Goal: Communication & Community: Answer question/provide support

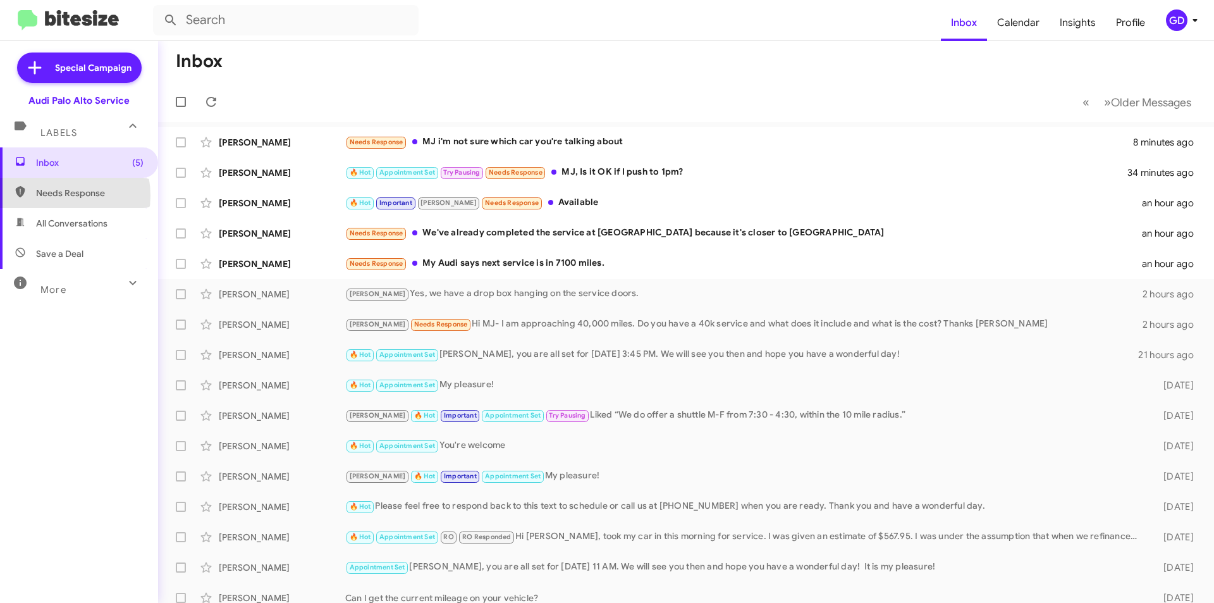
click at [57, 195] on span "Needs Response" at bounding box center [90, 193] width 108 height 13
type input "in:needs-response"
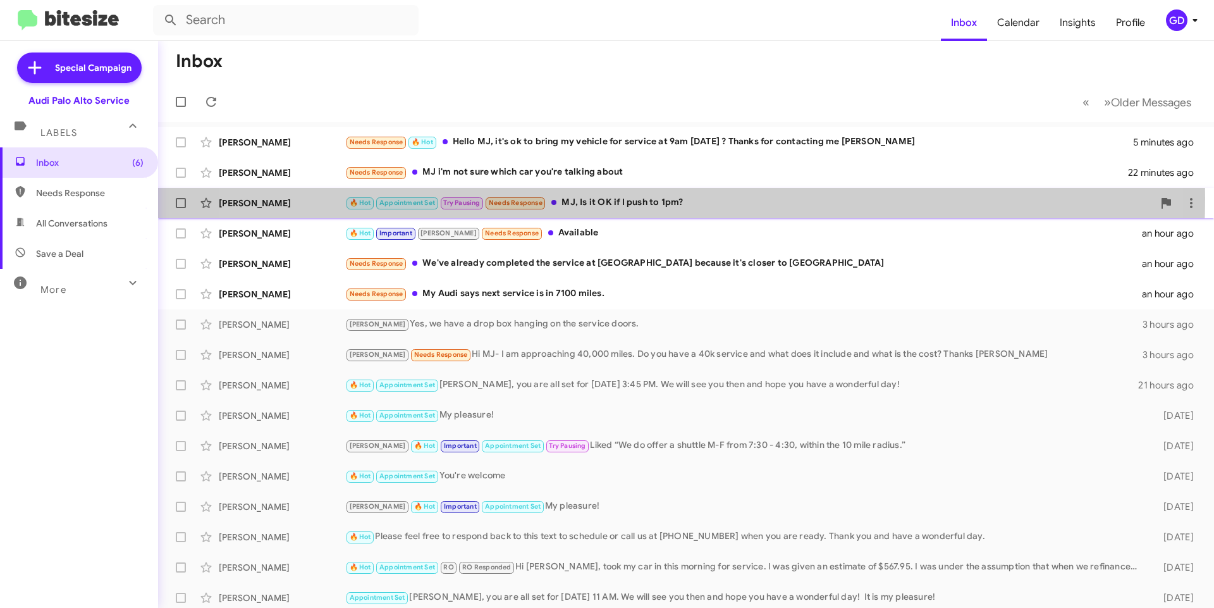
click at [632, 199] on div "🔥 Hot Appointment Set Try Pausing Needs Response MJ, Is it OK if I push to 1pm?" at bounding box center [749, 202] width 808 height 15
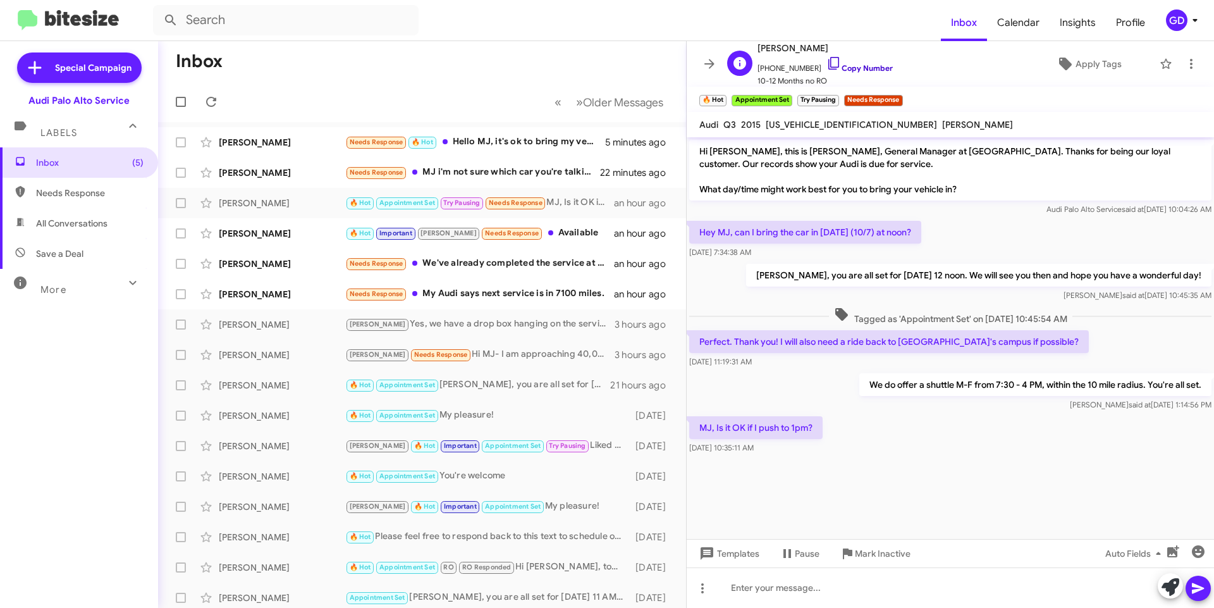
click at [856, 67] on link "Copy Number" at bounding box center [860, 67] width 66 height 9
click at [794, 495] on cdk-virtual-scroll-viewport "Hi [PERSON_NAME], this is [PERSON_NAME], General Manager at [GEOGRAPHIC_DATA]. …" at bounding box center [950, 338] width 527 height 402
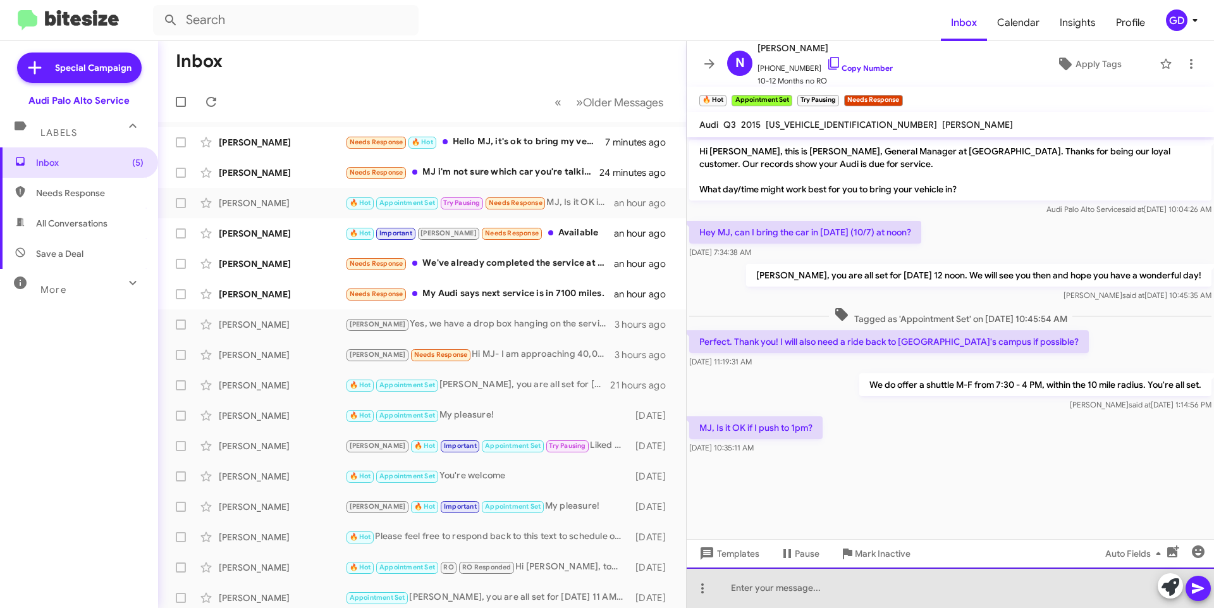
click at [742, 591] on div at bounding box center [950, 587] width 527 height 40
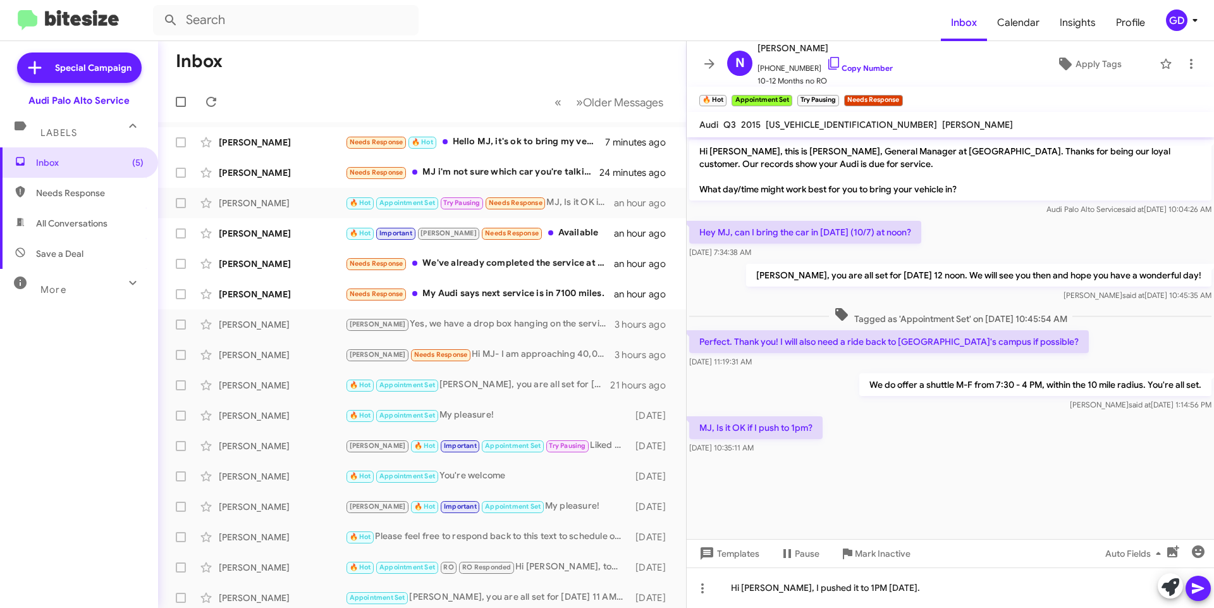
click at [1194, 586] on icon at bounding box center [1198, 588] width 12 height 11
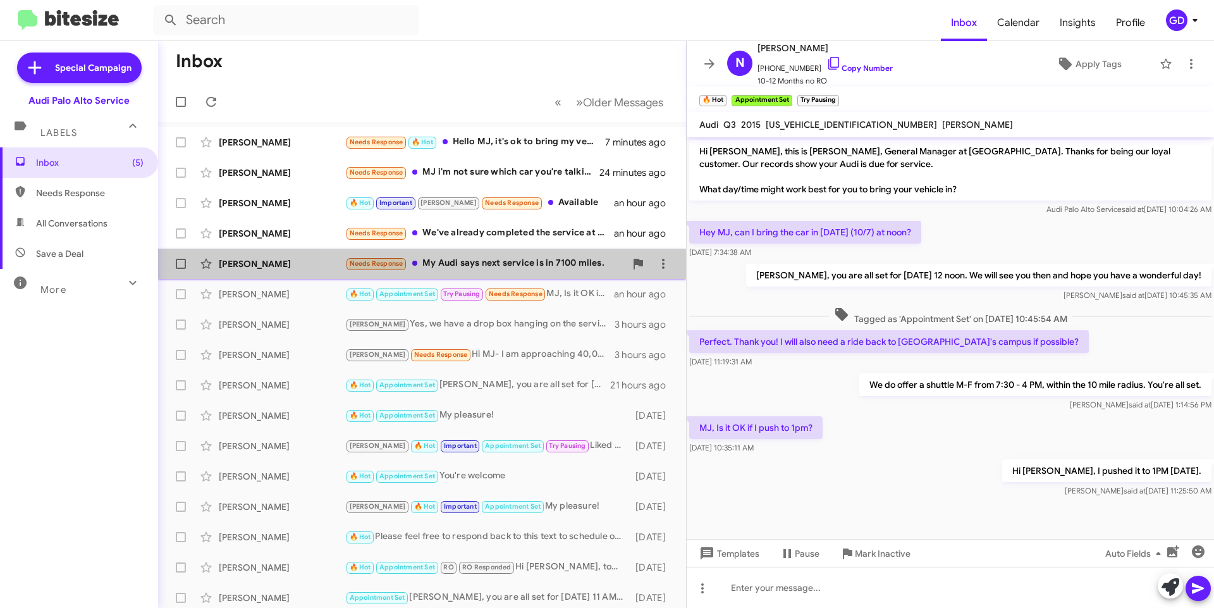
click at [523, 268] on div "Needs Response My Audi says next service is in 7100 miles." at bounding box center [485, 263] width 280 height 15
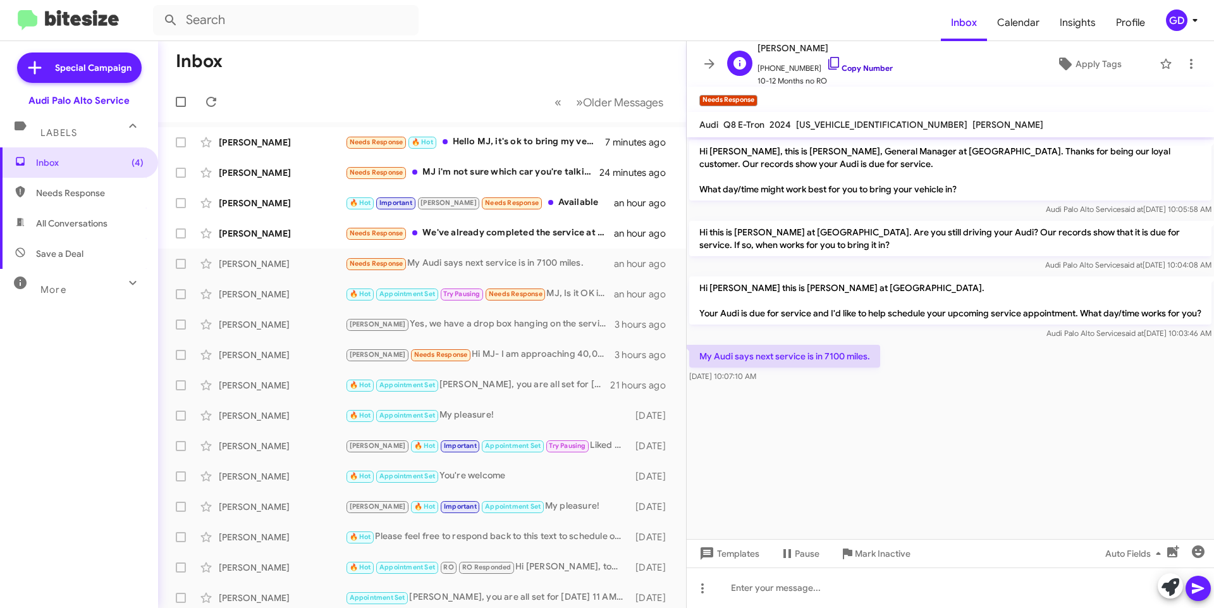
click at [850, 66] on link "Copy Number" at bounding box center [860, 67] width 66 height 9
drag, startPoint x: 807, startPoint y: 458, endPoint x: 794, endPoint y: 457, distance: 12.7
click at [806, 456] on cdk-virtual-scroll-viewport "Hi [PERSON_NAME], this is [PERSON_NAME], General Manager at [GEOGRAPHIC_DATA]. …" at bounding box center [950, 338] width 527 height 402
click at [750, 588] on div at bounding box center [950, 587] width 527 height 40
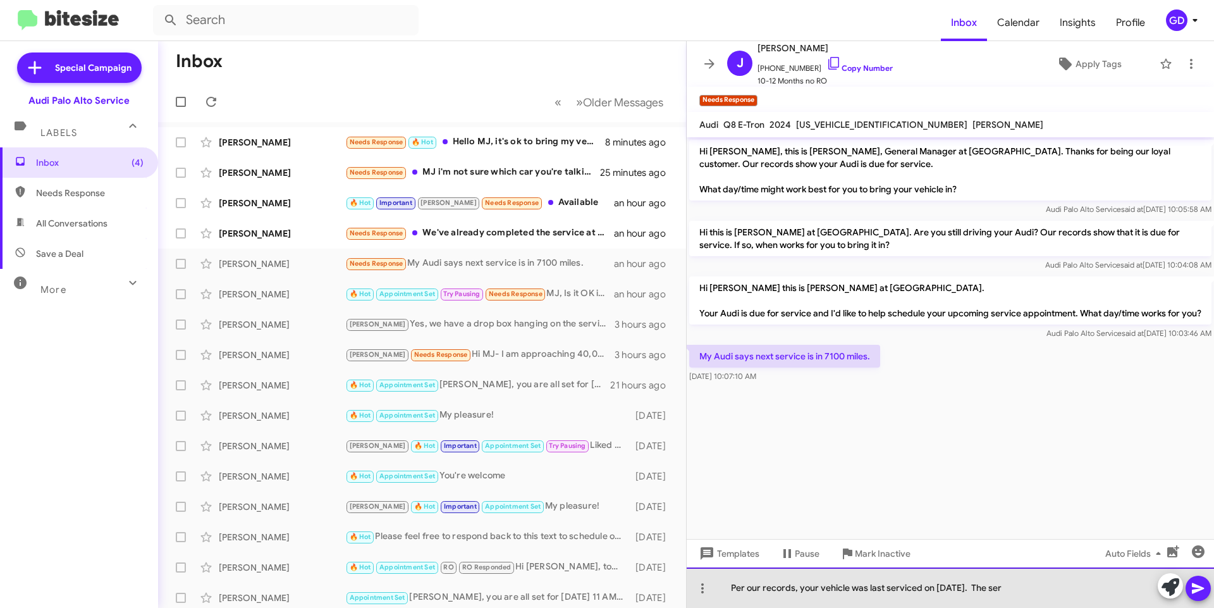
click at [1027, 591] on div "Per our records, your vehicle was last serviced on [DATE]. The ser" at bounding box center [950, 587] width 527 height 40
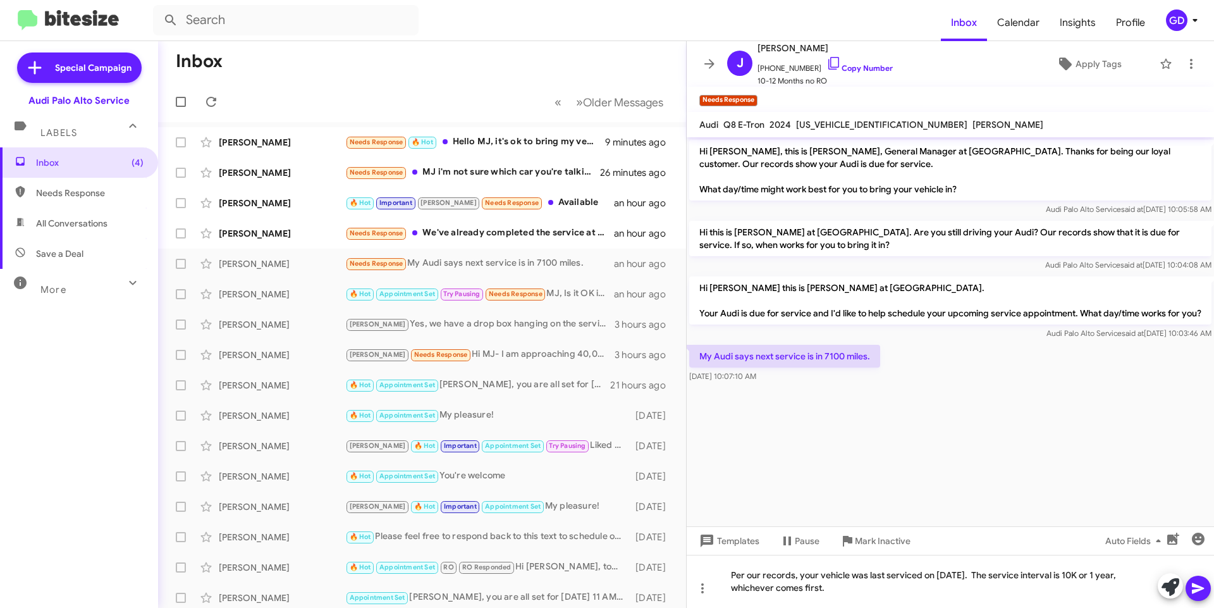
click at [1202, 589] on icon at bounding box center [1198, 588] width 12 height 11
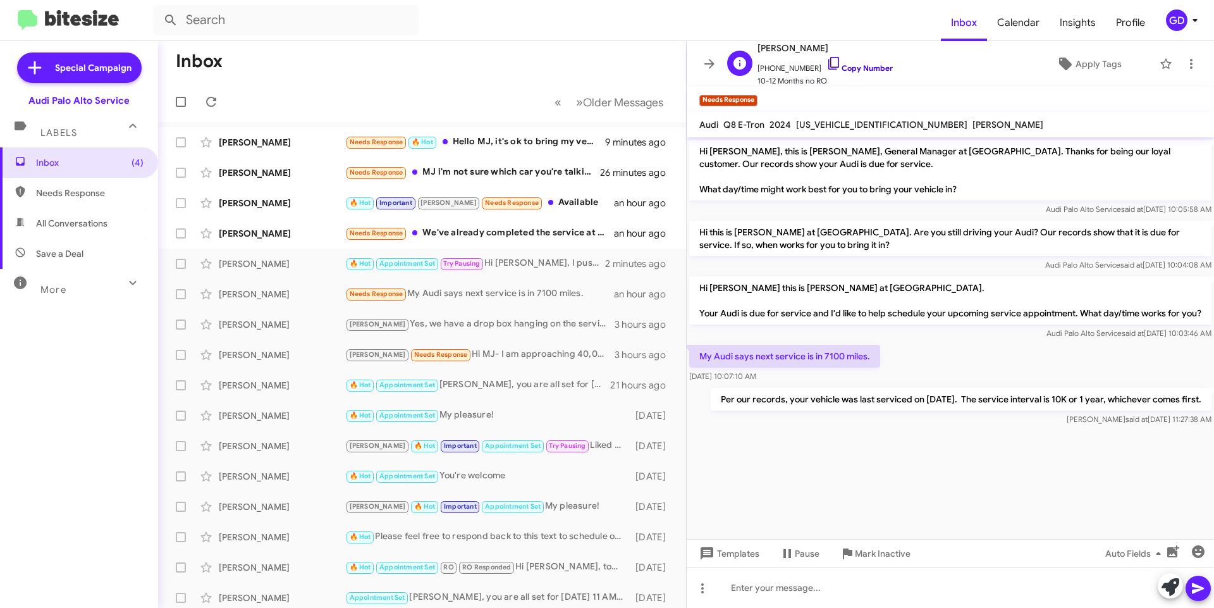
click at [854, 68] on link "Copy Number" at bounding box center [860, 67] width 66 height 9
click at [258, 264] on div "[PERSON_NAME]" at bounding box center [282, 263] width 126 height 13
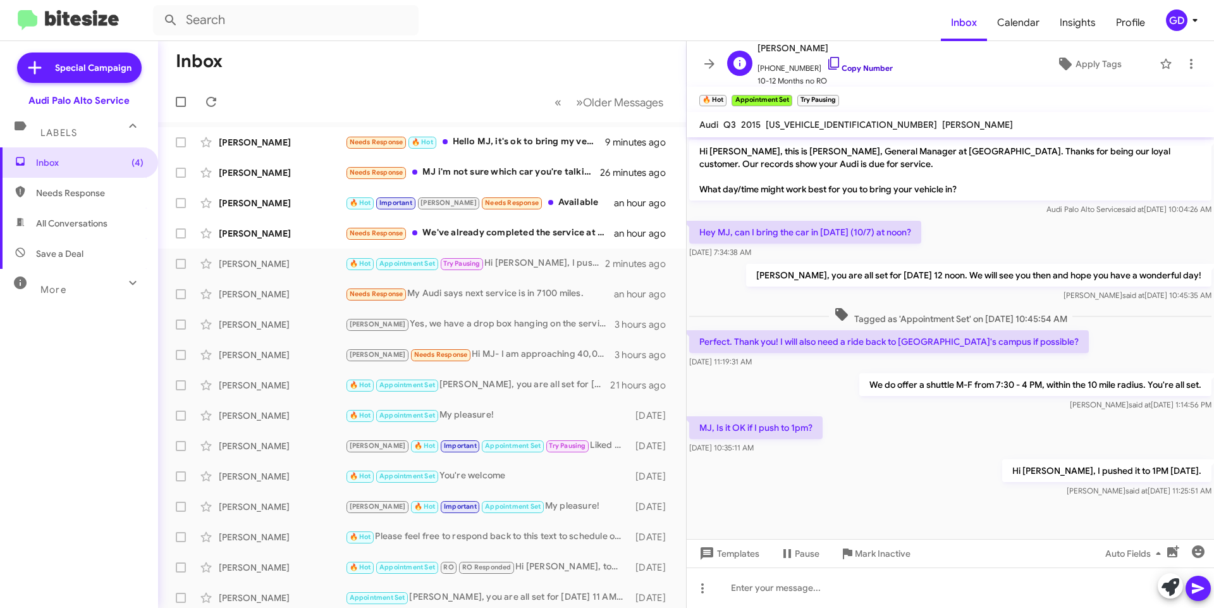
click at [850, 69] on link "Copy Number" at bounding box center [860, 67] width 66 height 9
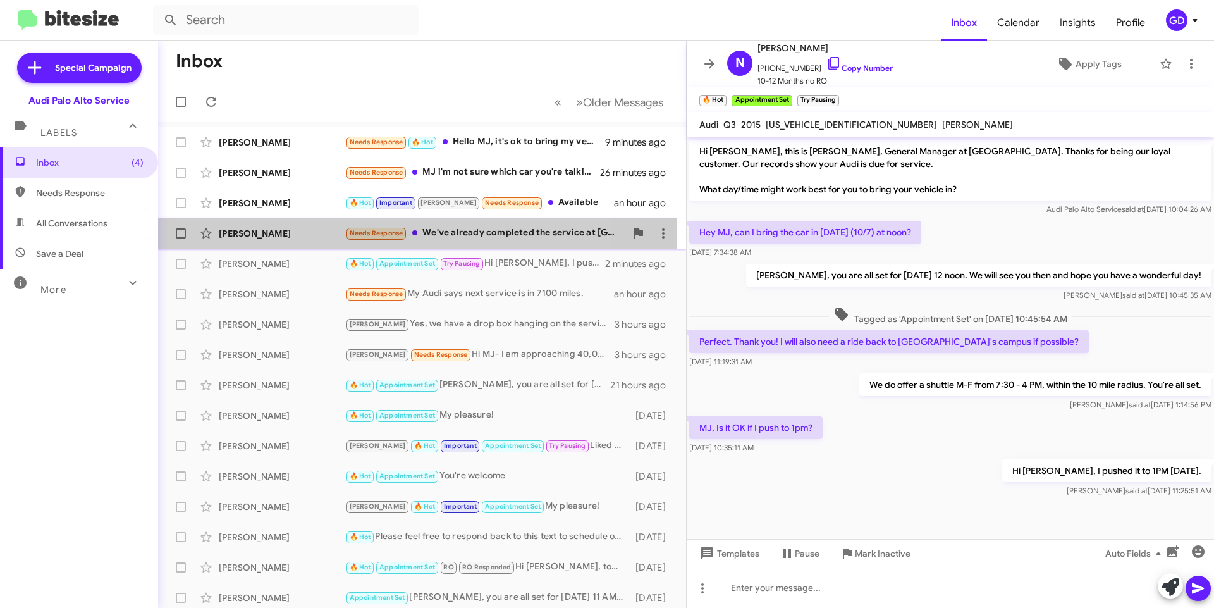
click at [242, 235] on div "[PERSON_NAME]" at bounding box center [282, 233] width 126 height 13
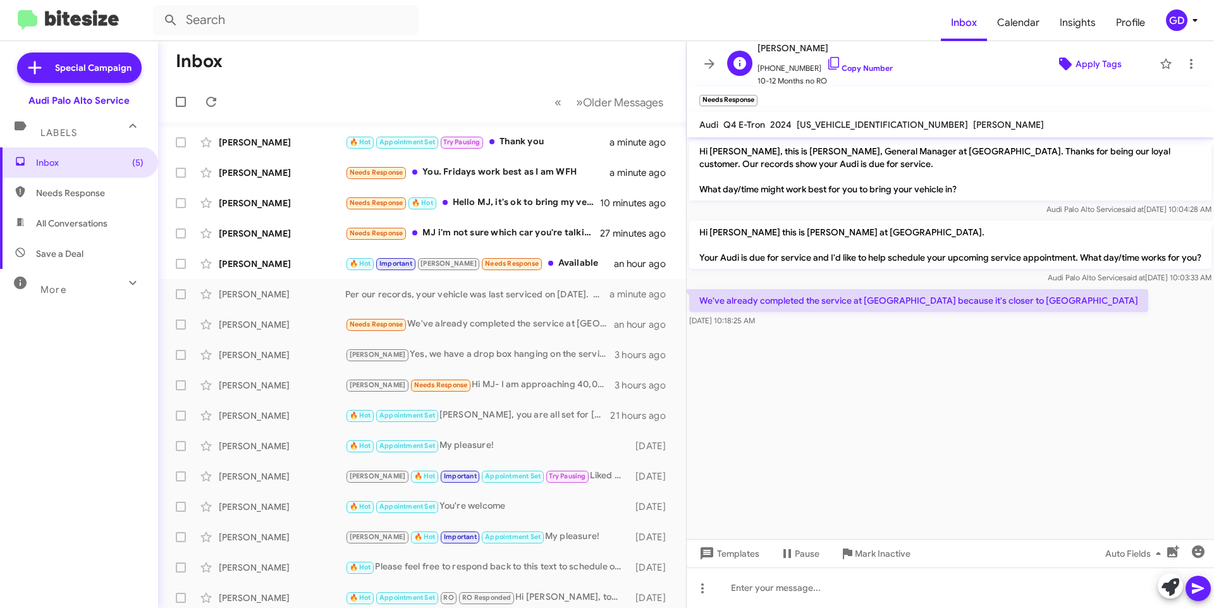
click at [1096, 59] on span "Apply Tags" at bounding box center [1099, 63] width 46 height 23
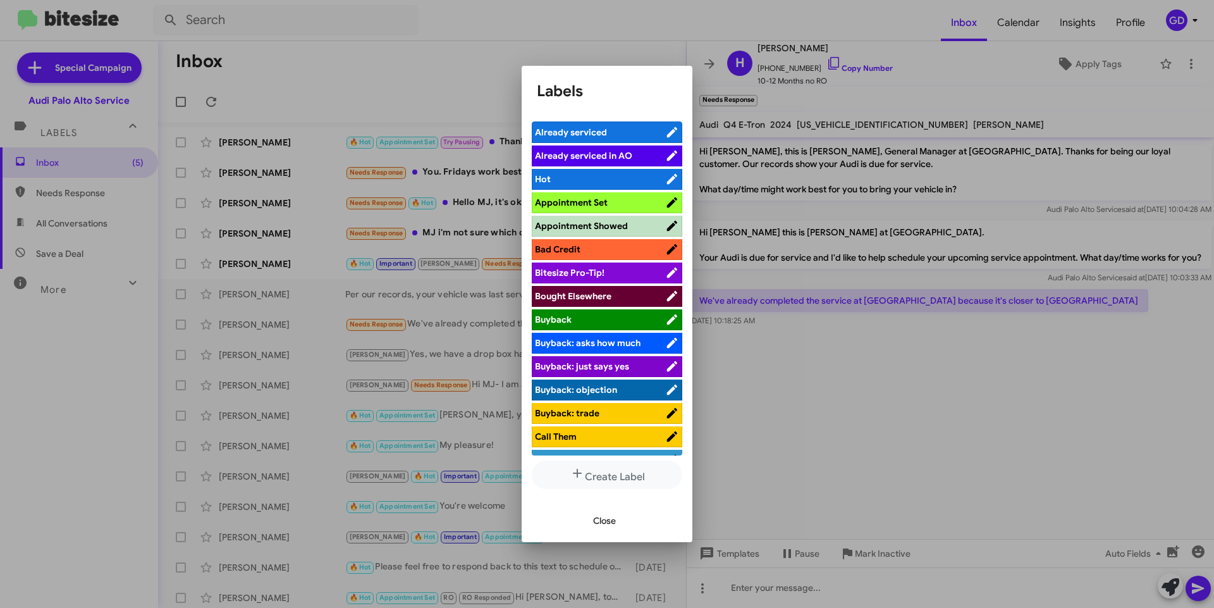
click at [600, 132] on span "Already serviced" at bounding box center [571, 131] width 72 height 11
click at [600, 524] on span "Close" at bounding box center [604, 520] width 23 height 23
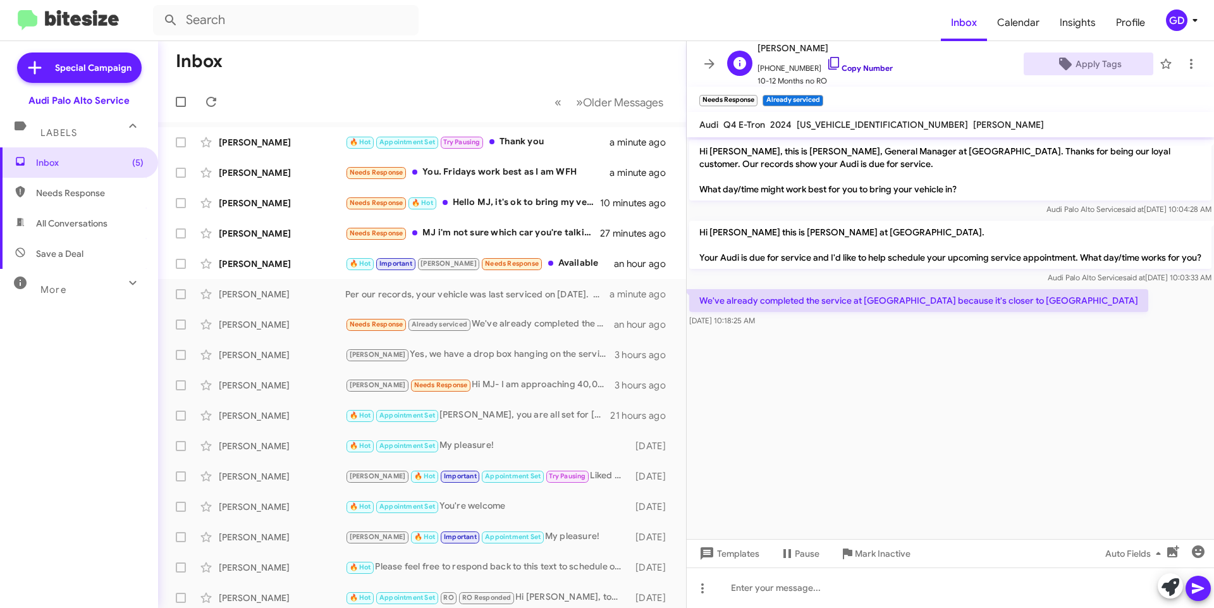
click at [854, 66] on link "Copy Number" at bounding box center [860, 67] width 66 height 9
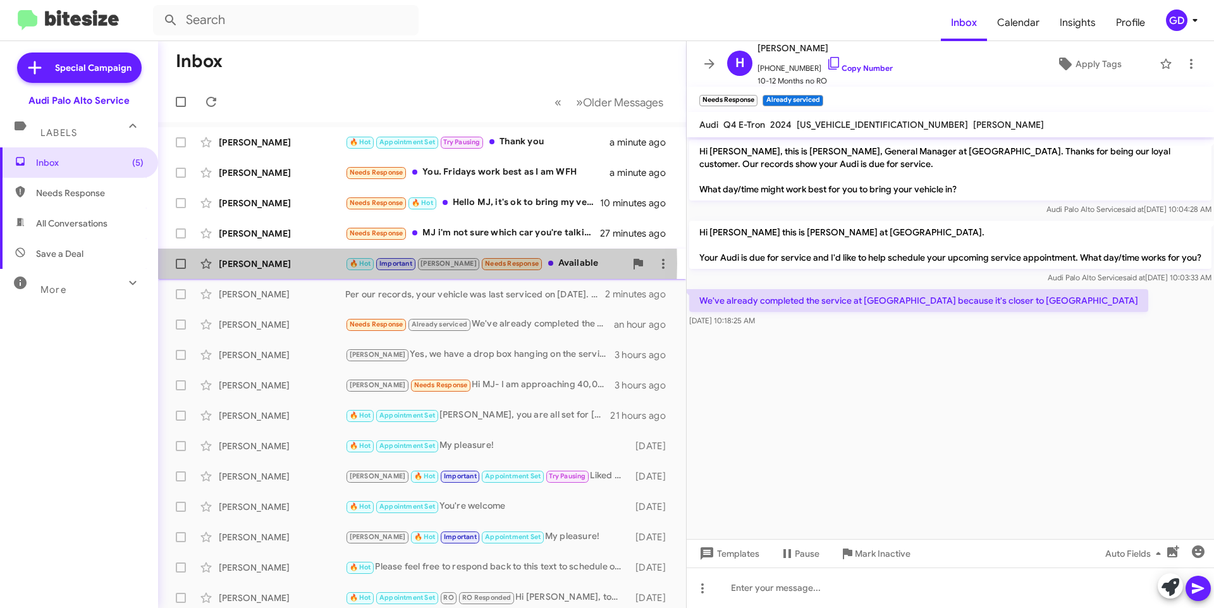
click at [269, 263] on div "[PERSON_NAME]" at bounding box center [282, 263] width 126 height 13
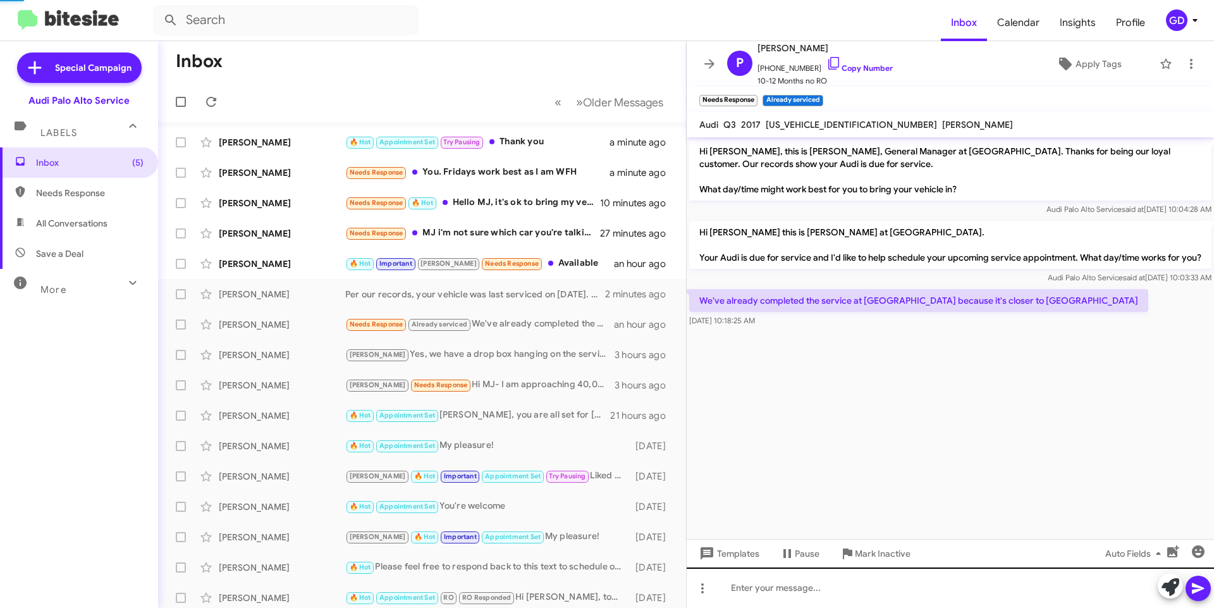
scroll to position [508, 0]
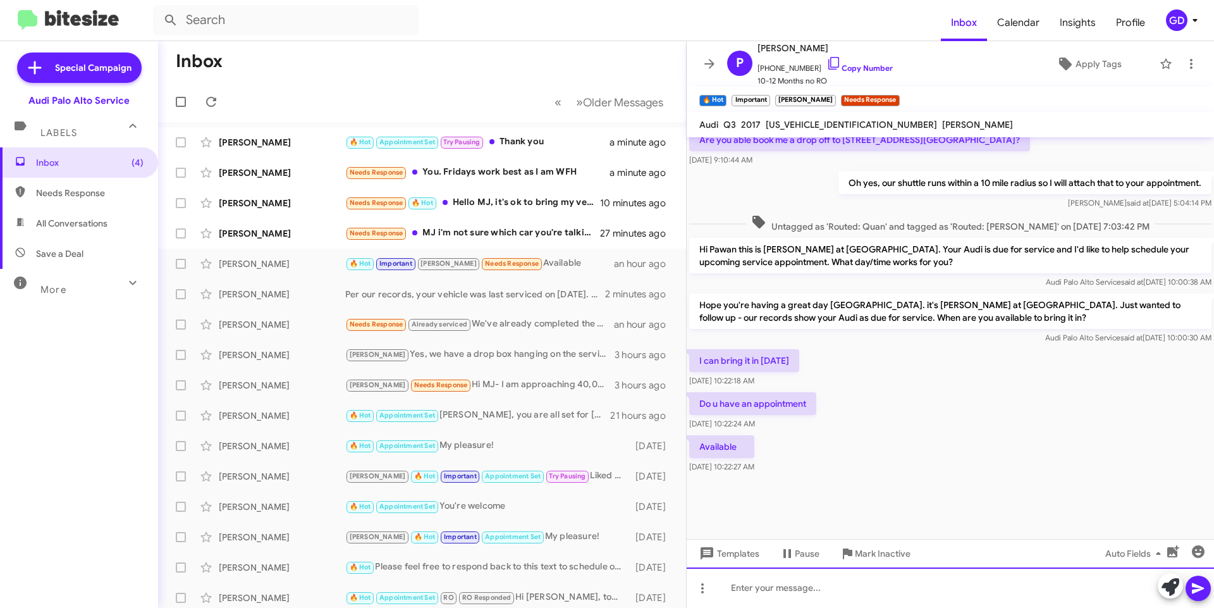
click at [746, 582] on div at bounding box center [950, 587] width 527 height 40
click at [760, 586] on div at bounding box center [950, 587] width 527 height 40
click at [1204, 586] on icon at bounding box center [1198, 588] width 15 height 15
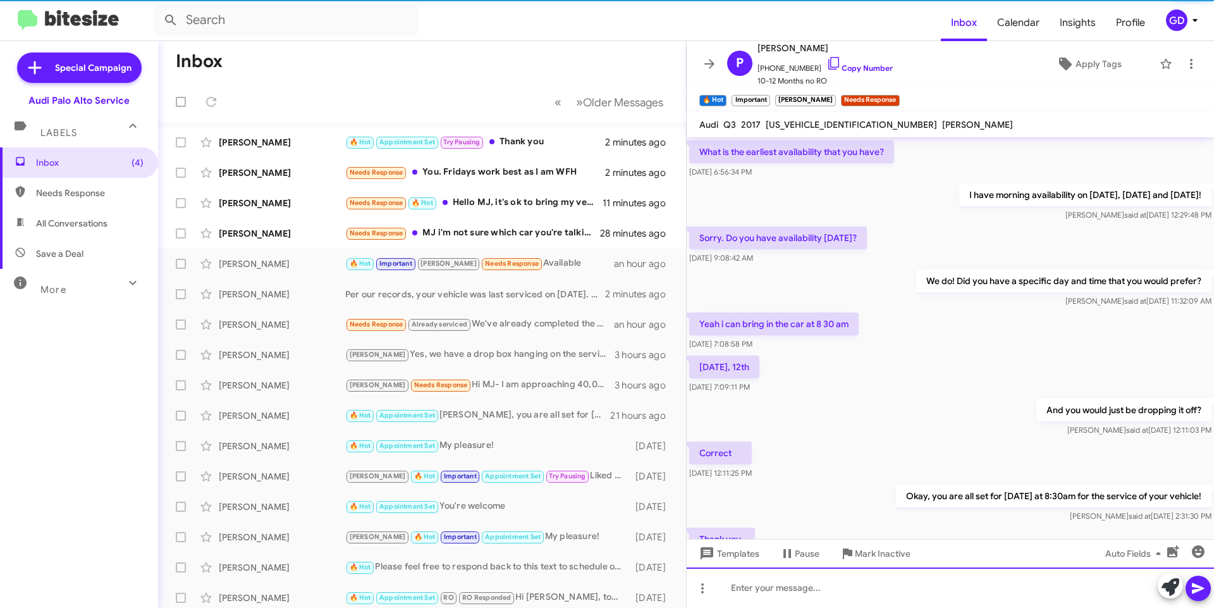
scroll to position [0, 0]
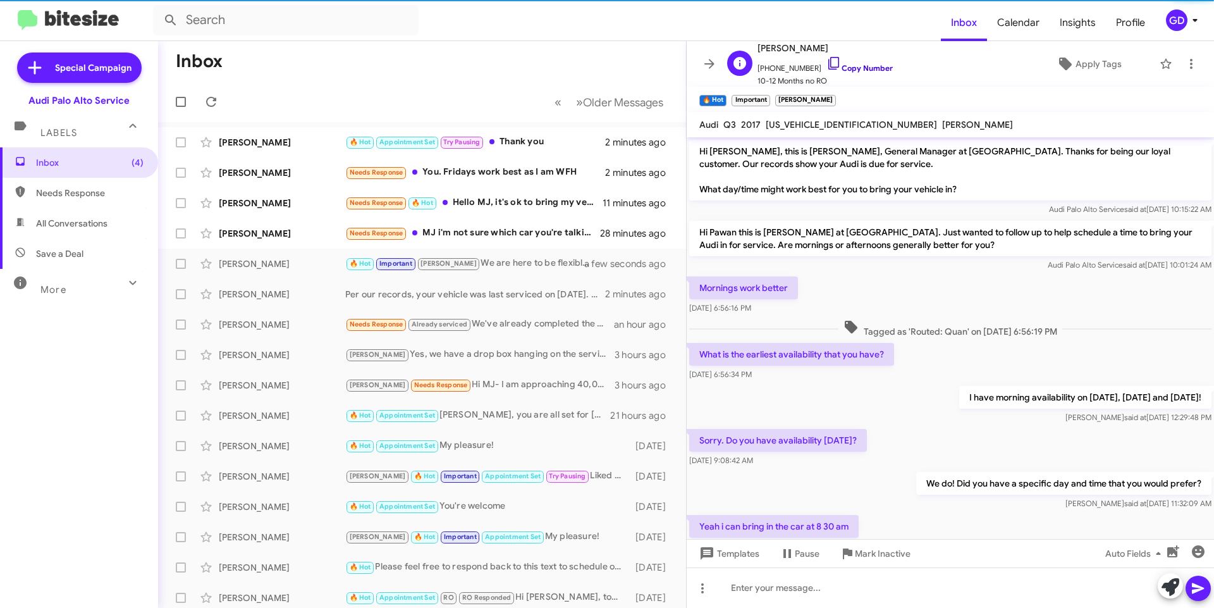
click at [847, 65] on link "Copy Number" at bounding box center [860, 67] width 66 height 9
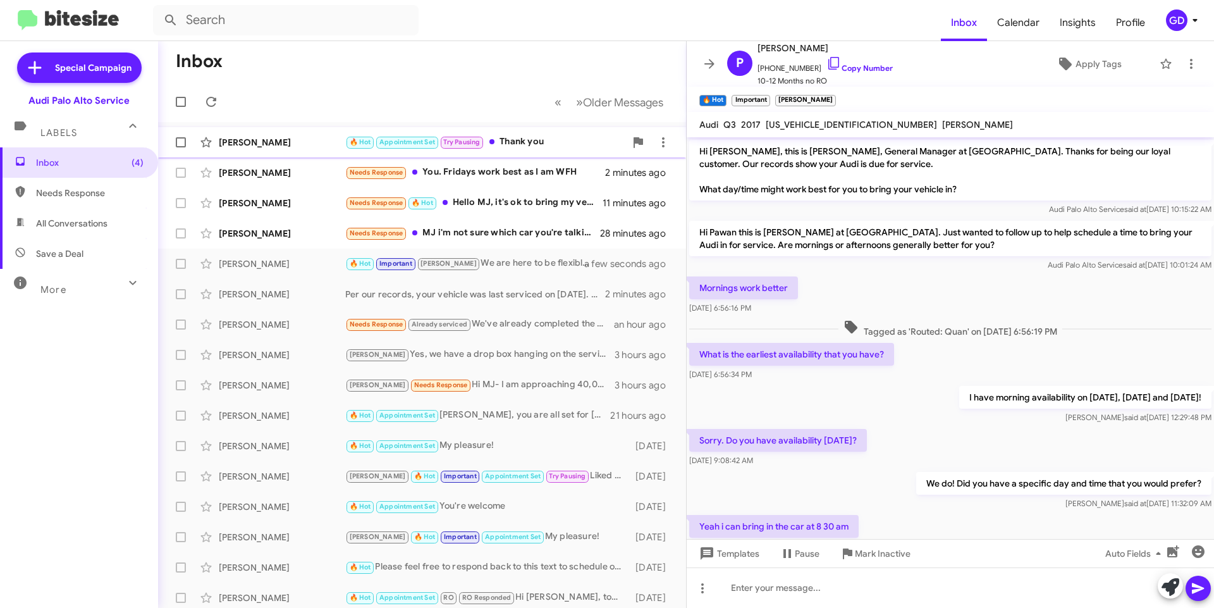
click at [242, 142] on div "[PERSON_NAME]" at bounding box center [282, 142] width 126 height 13
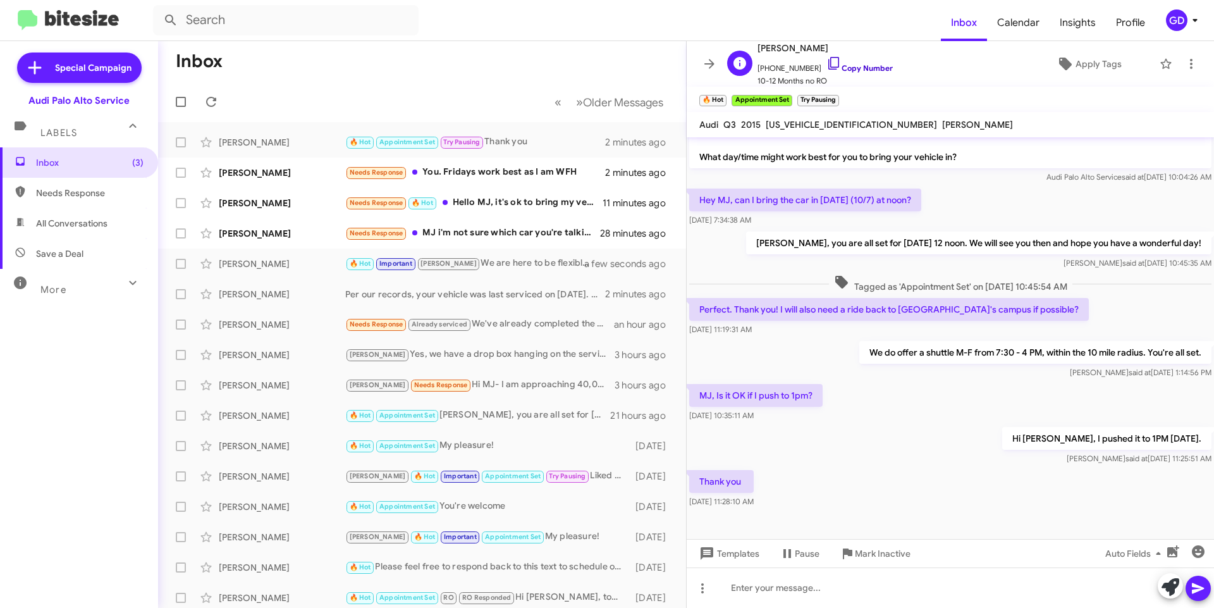
click at [852, 65] on link "Copy Number" at bounding box center [860, 67] width 66 height 9
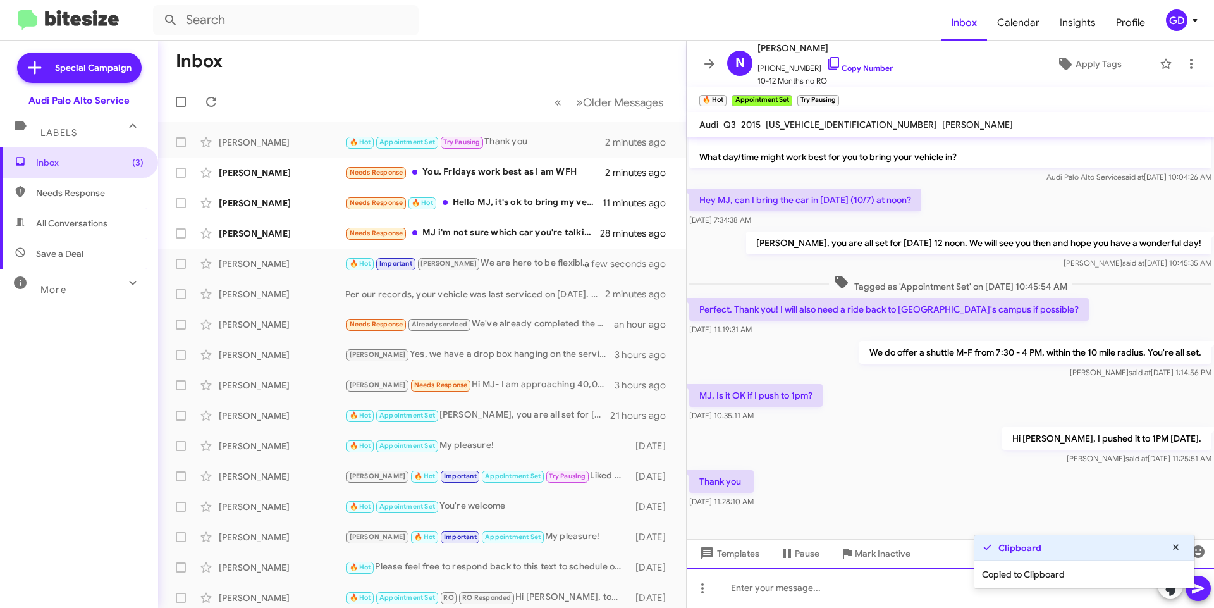
click at [741, 585] on div at bounding box center [950, 587] width 527 height 40
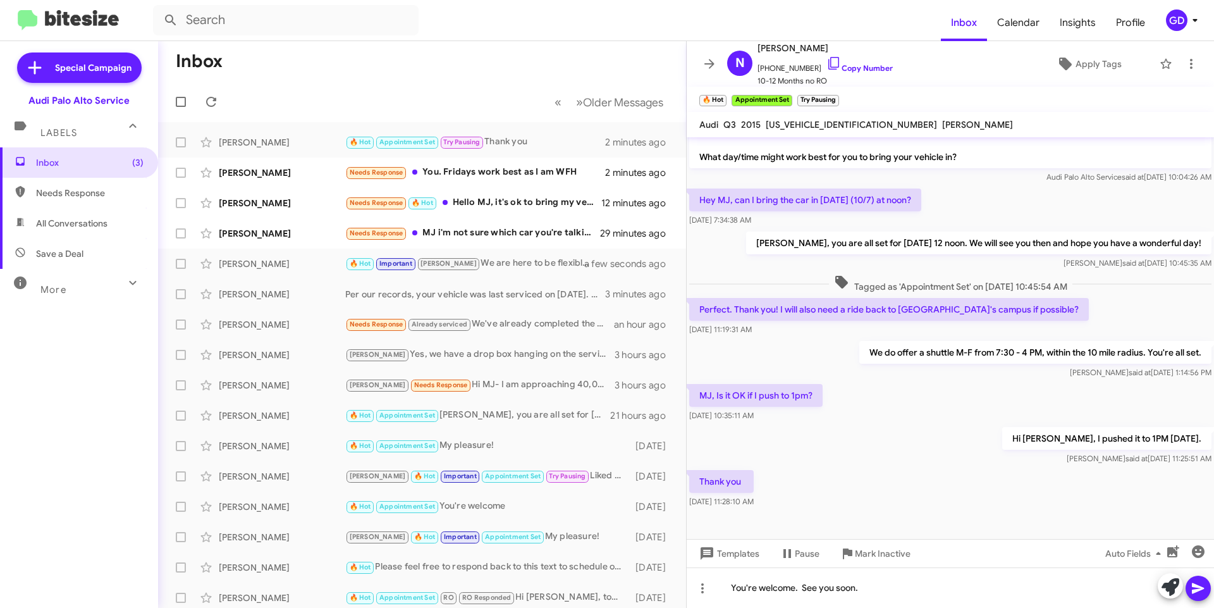
click at [1198, 584] on icon at bounding box center [1198, 588] width 15 height 15
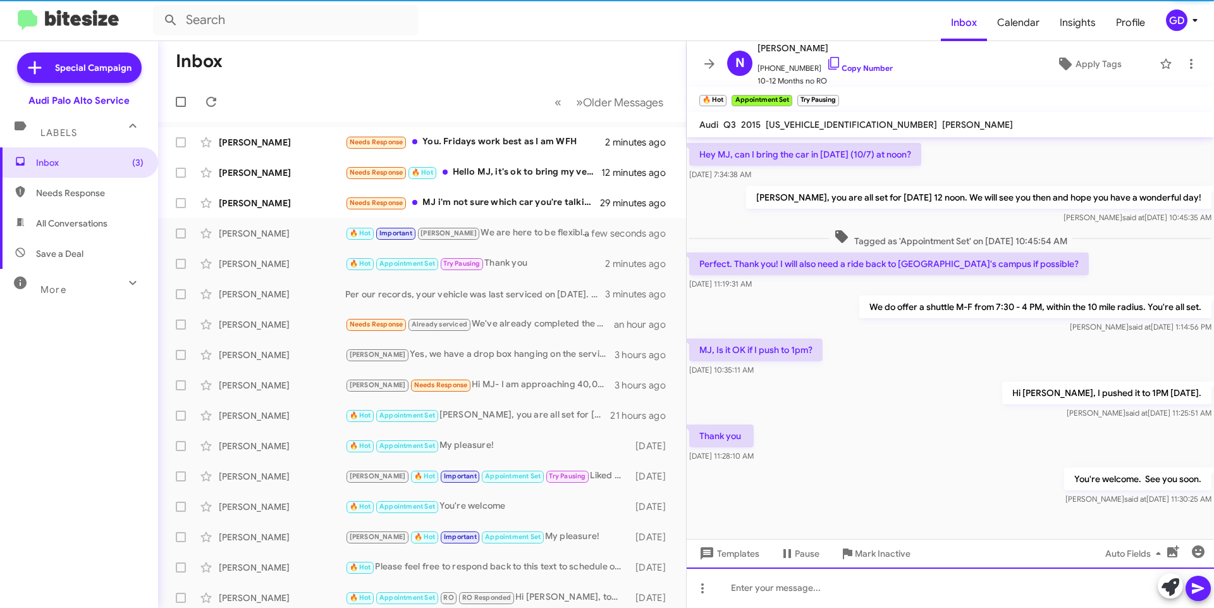
scroll to position [78, 0]
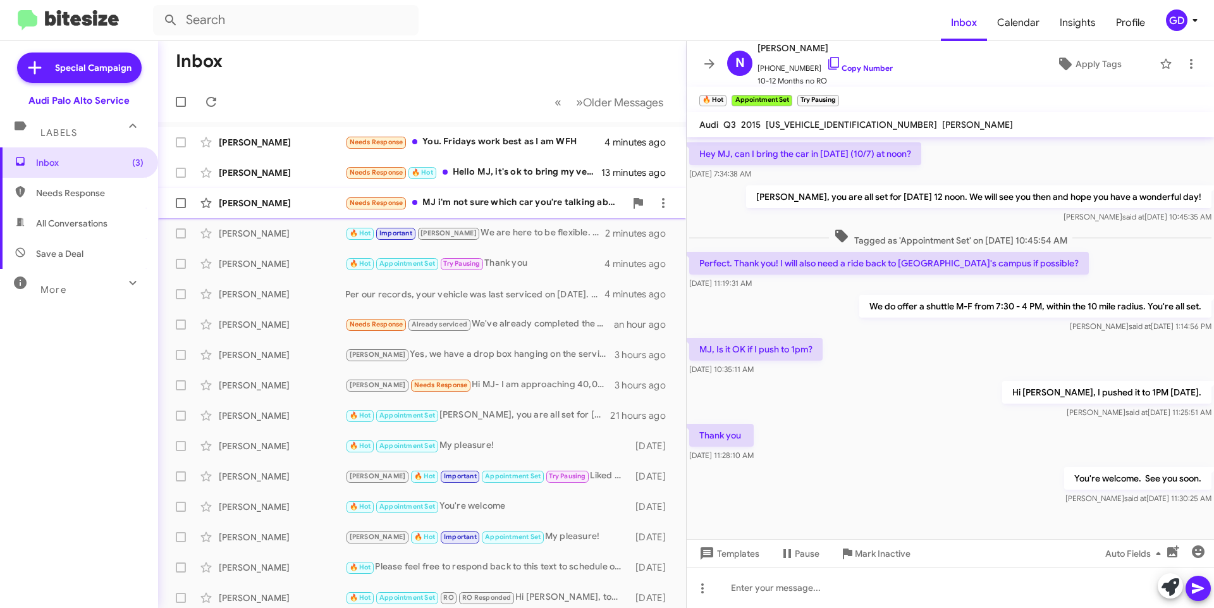
click at [228, 198] on div "[PERSON_NAME]" at bounding box center [282, 203] width 126 height 13
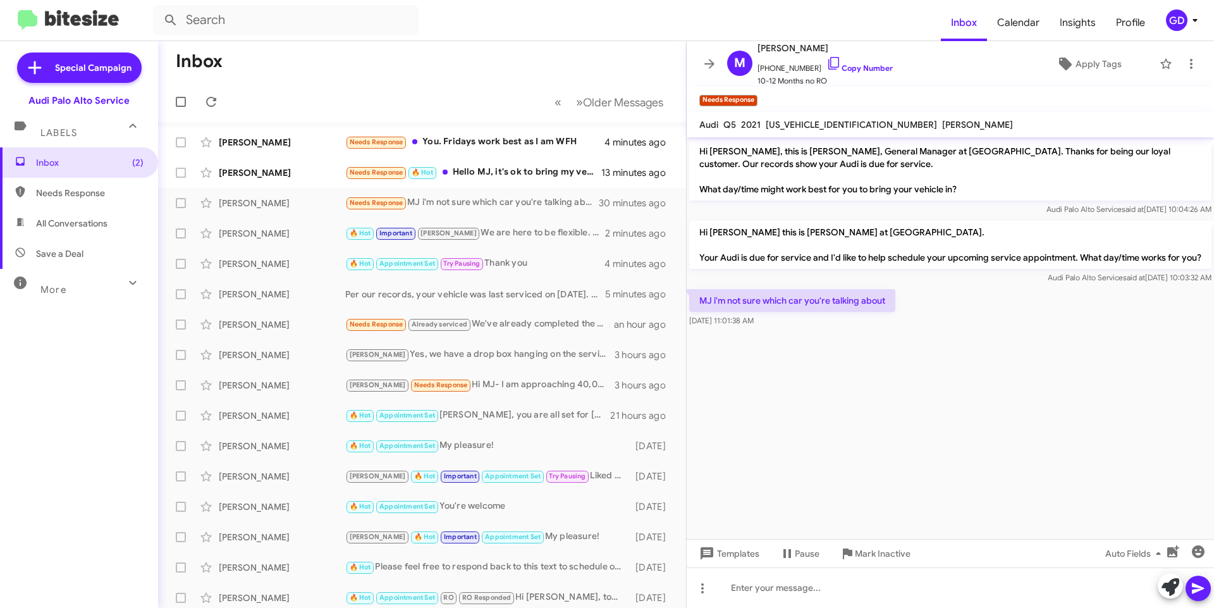
click at [808, 123] on span "[US_VEHICLE_IDENTIFICATION_NUMBER]" at bounding box center [851, 124] width 171 height 11
click at [862, 66] on link "Copy Number" at bounding box center [860, 67] width 66 height 9
copy span "[US_VEHICLE_IDENTIFICATION_NUMBER]"
click at [234, 206] on div "[PERSON_NAME]" at bounding box center [282, 203] width 126 height 13
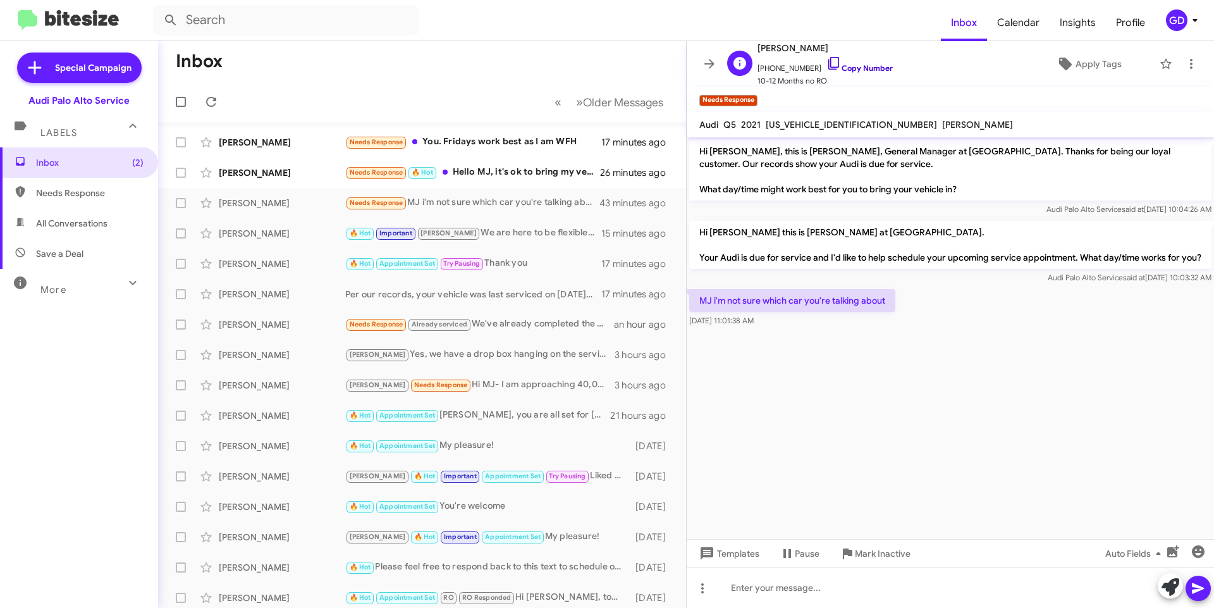
click at [854, 68] on link "Copy Number" at bounding box center [860, 67] width 66 height 9
drag, startPoint x: 749, startPoint y: 589, endPoint x: 756, endPoint y: 586, distance: 7.4
click at [750, 589] on div at bounding box center [950, 587] width 527 height 40
click at [1200, 588] on icon at bounding box center [1198, 588] width 15 height 15
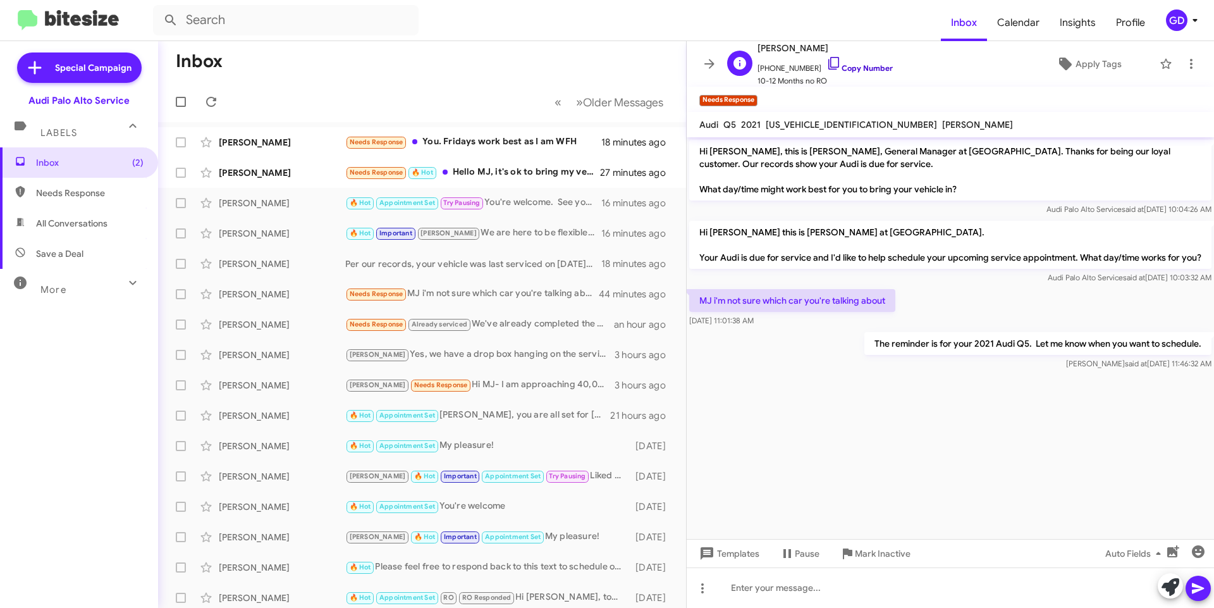
click at [861, 67] on link "Copy Number" at bounding box center [860, 67] width 66 height 9
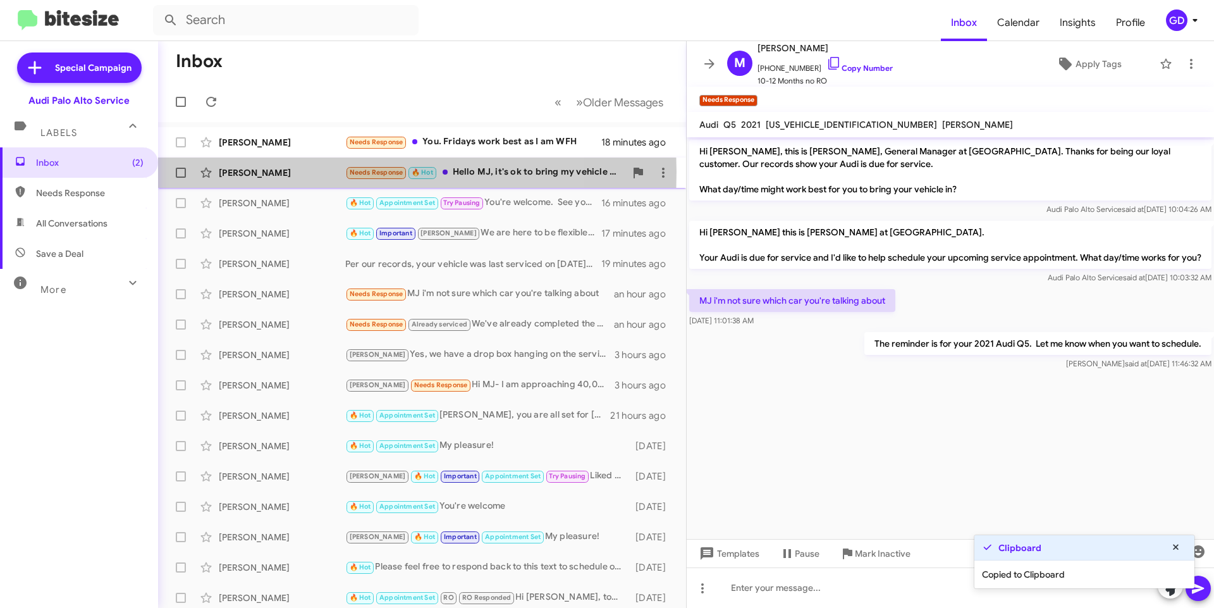
click at [228, 171] on div "[PERSON_NAME]" at bounding box center [282, 172] width 126 height 13
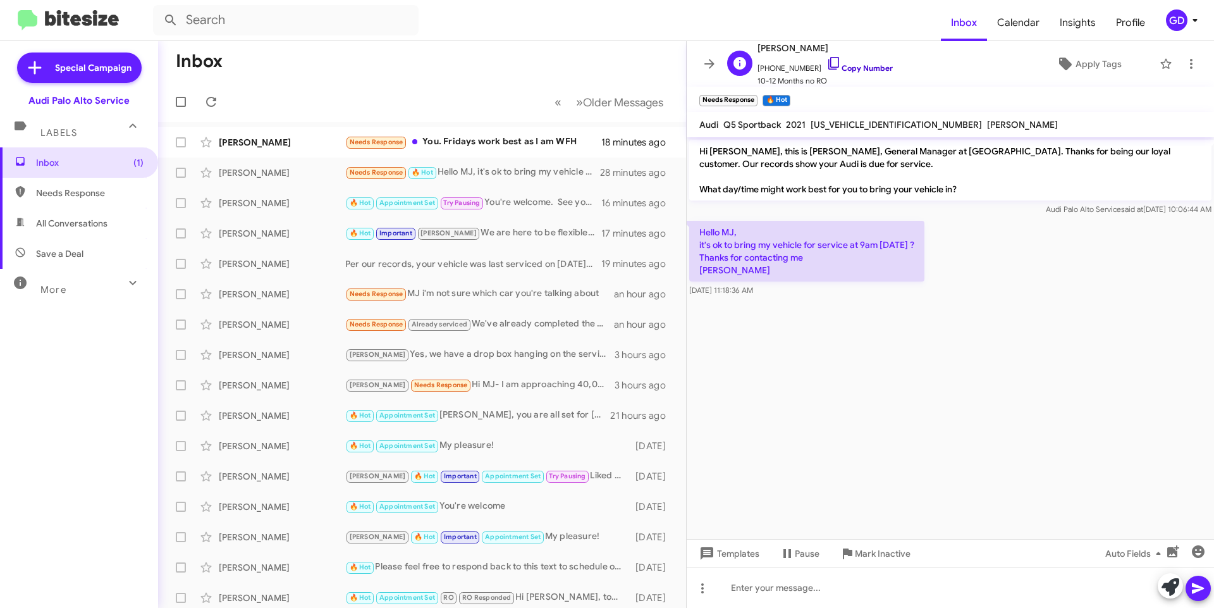
click at [856, 67] on link "Copy Number" at bounding box center [860, 67] width 66 height 9
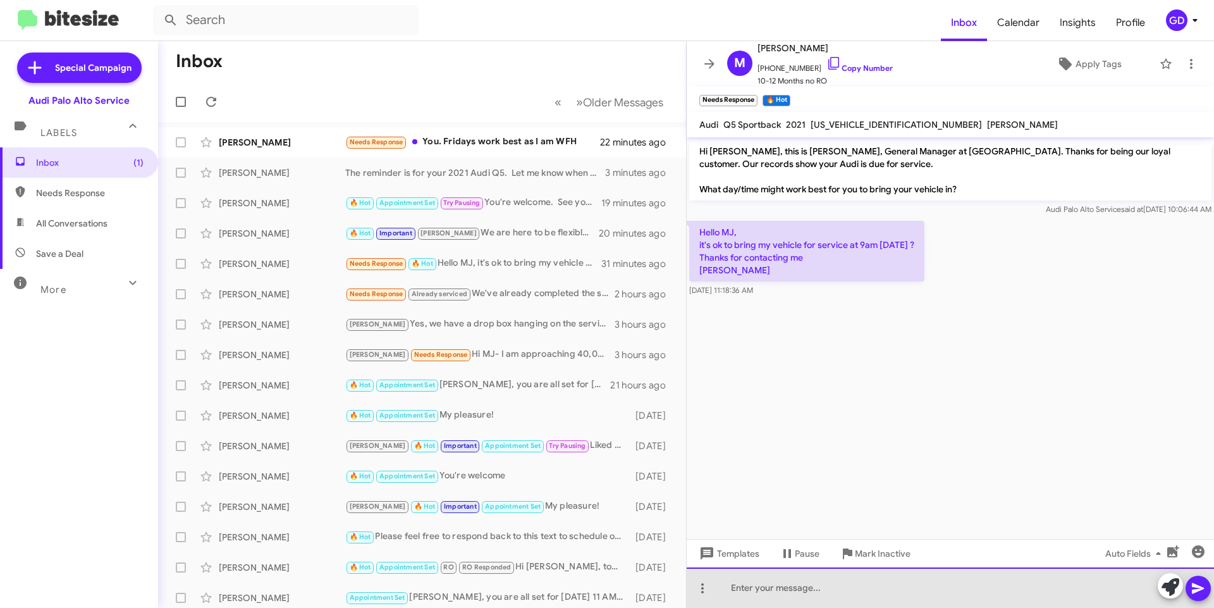
drag, startPoint x: 782, startPoint y: 587, endPoint x: 1069, endPoint y: 484, distance: 304.9
click at [787, 586] on div at bounding box center [950, 587] width 527 height 40
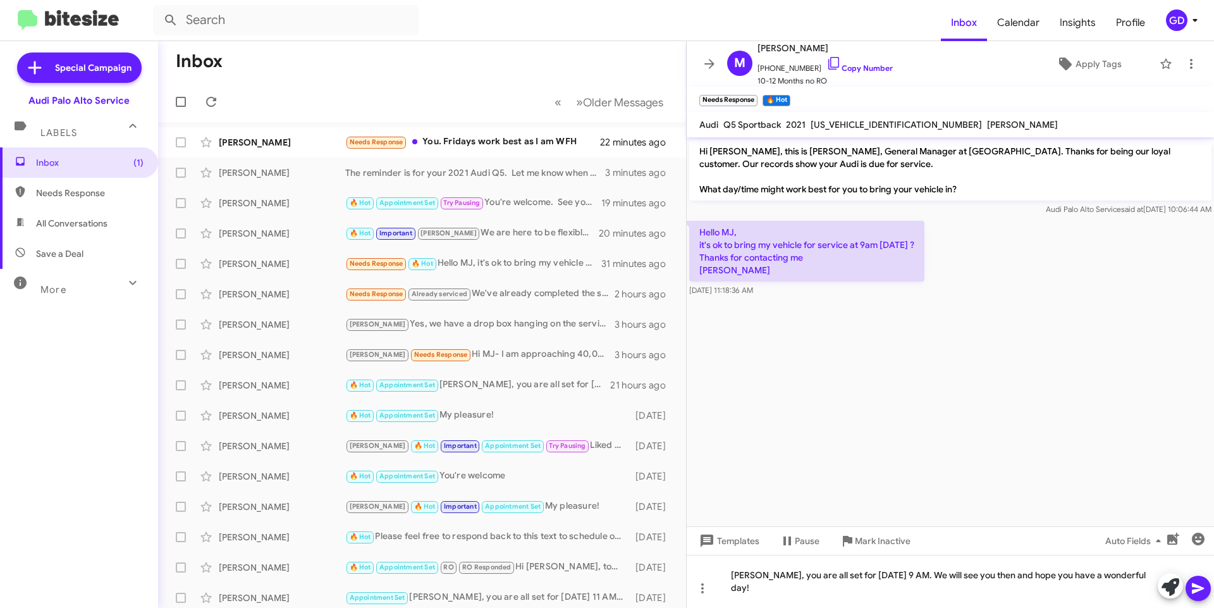
click at [1198, 586] on icon at bounding box center [1198, 588] width 12 height 11
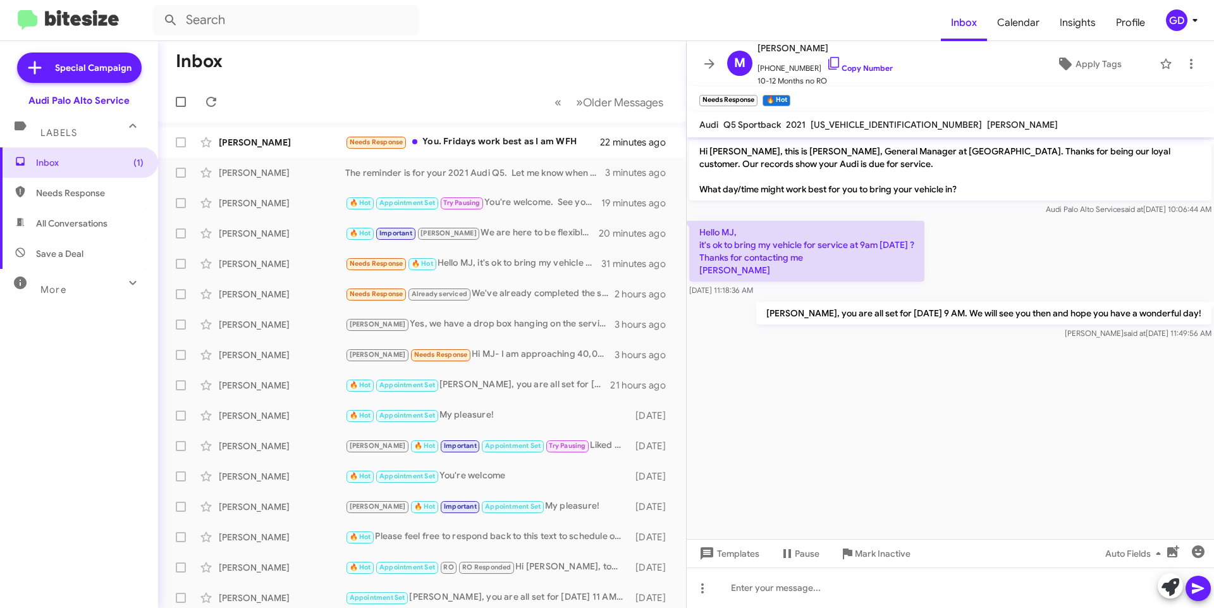
click at [863, 483] on cdk-virtual-scroll-viewport "Hi [PERSON_NAME], this is [PERSON_NAME], General Manager at [GEOGRAPHIC_DATA]. …" at bounding box center [950, 338] width 527 height 402
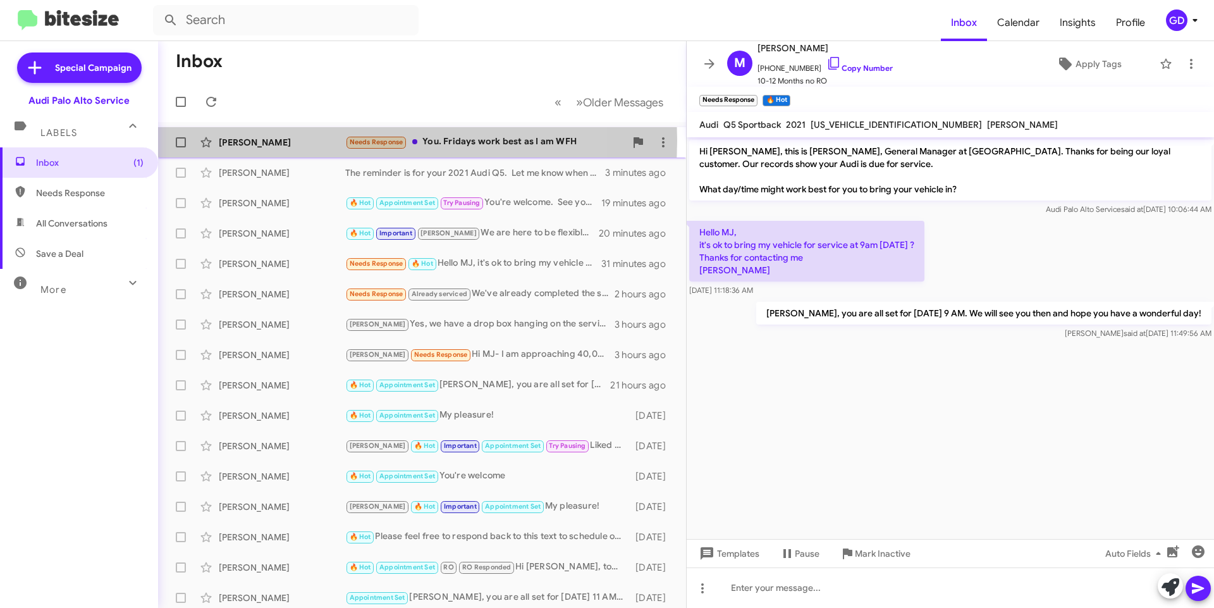
click at [241, 141] on div "[PERSON_NAME]" at bounding box center [282, 142] width 126 height 13
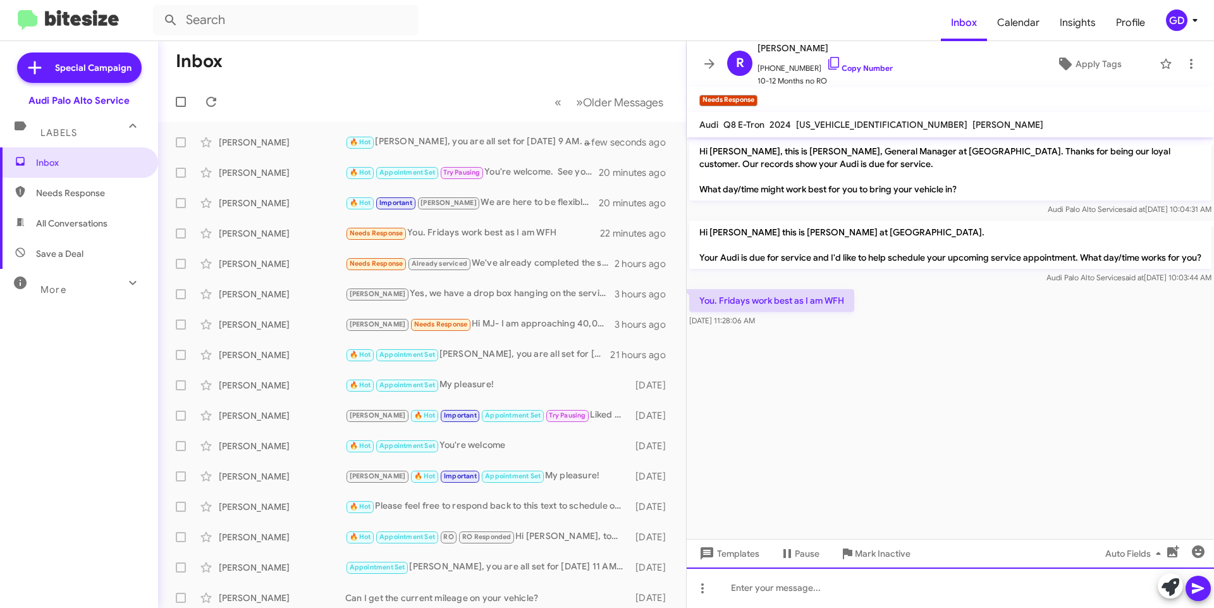
drag, startPoint x: 754, startPoint y: 586, endPoint x: 767, endPoint y: 584, distance: 12.1
click at [764, 585] on div at bounding box center [950, 587] width 527 height 40
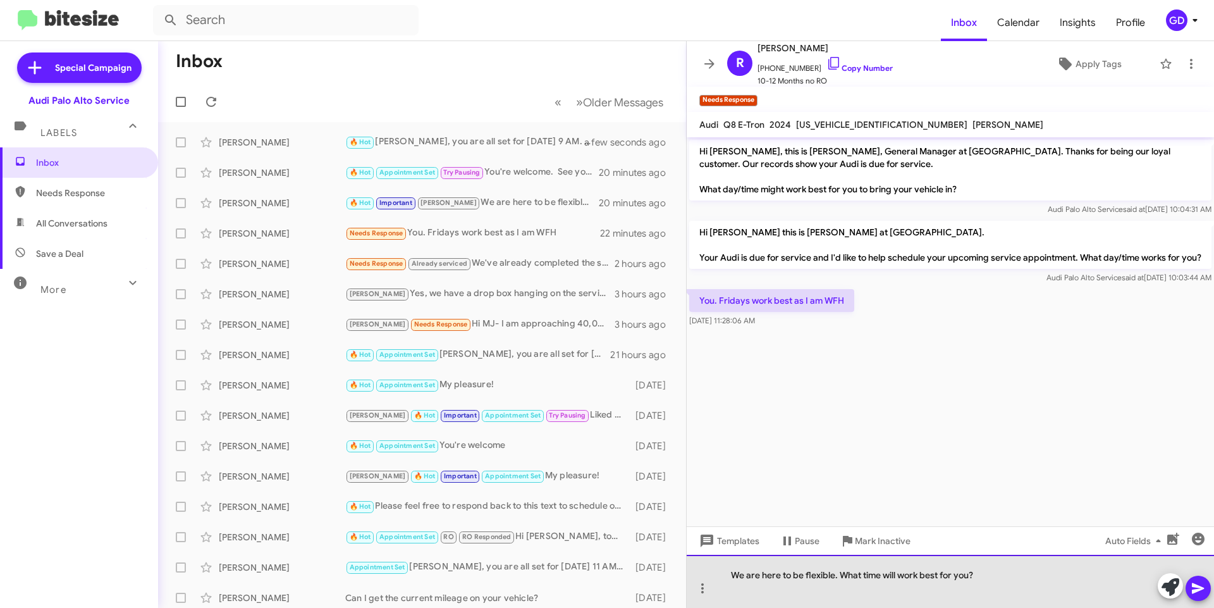
drag, startPoint x: 972, startPoint y: 574, endPoint x: 1001, endPoint y: 524, distance: 57.8
click at [975, 572] on div "We are here to be flexible. What time will work best for you?" at bounding box center [950, 581] width 527 height 53
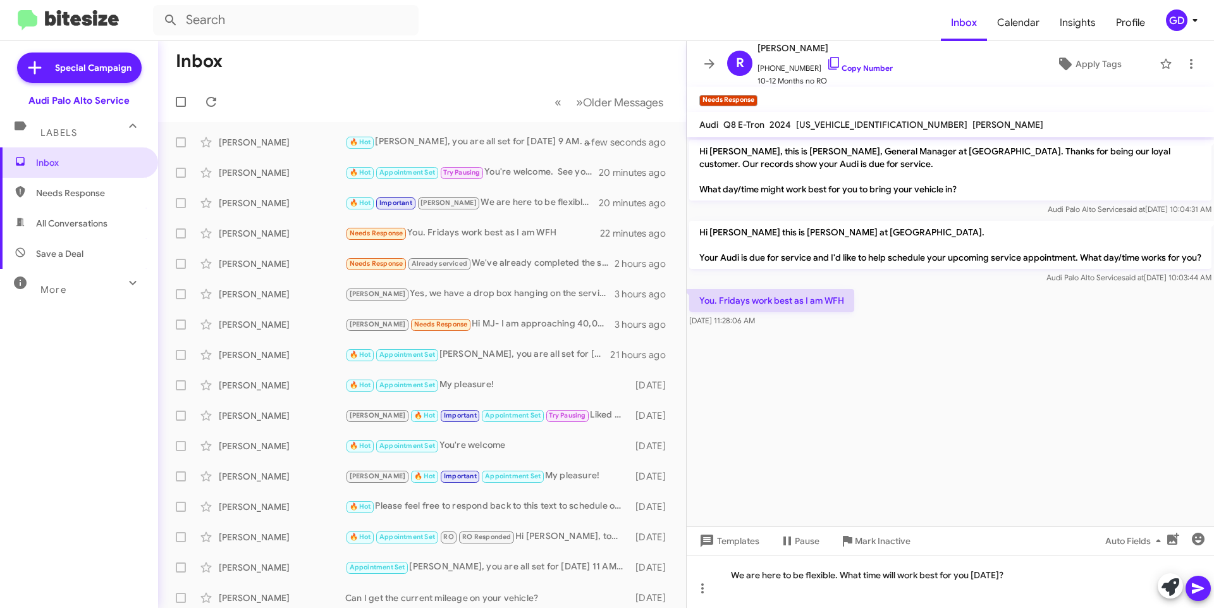
click at [1194, 588] on icon at bounding box center [1198, 588] width 15 height 15
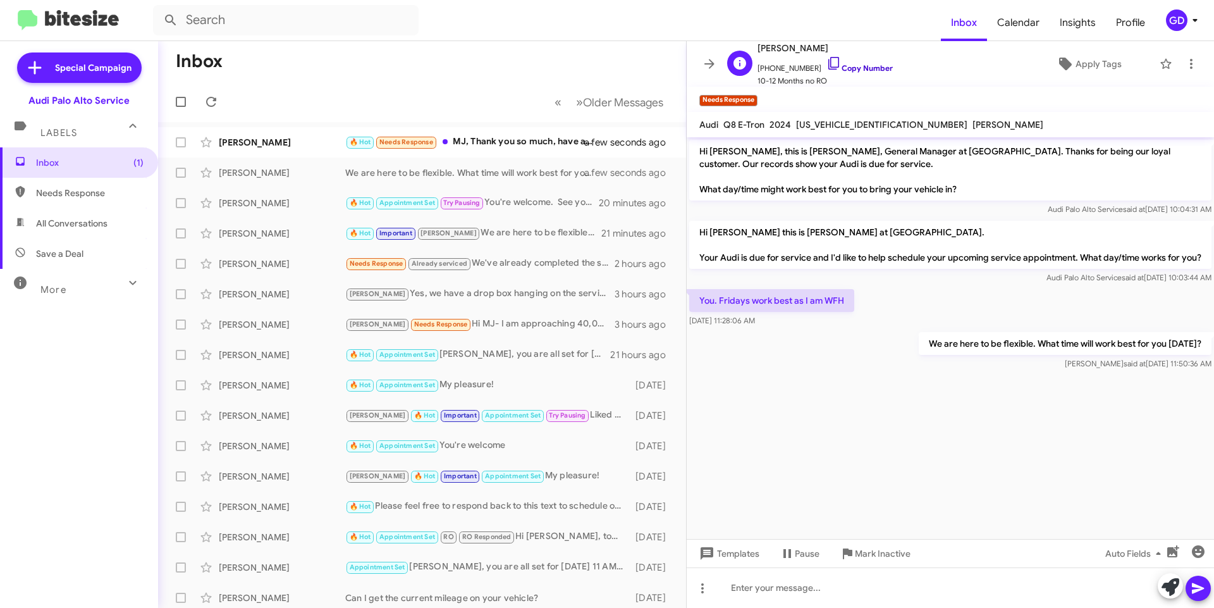
click at [847, 68] on link "Copy Number" at bounding box center [860, 67] width 66 height 9
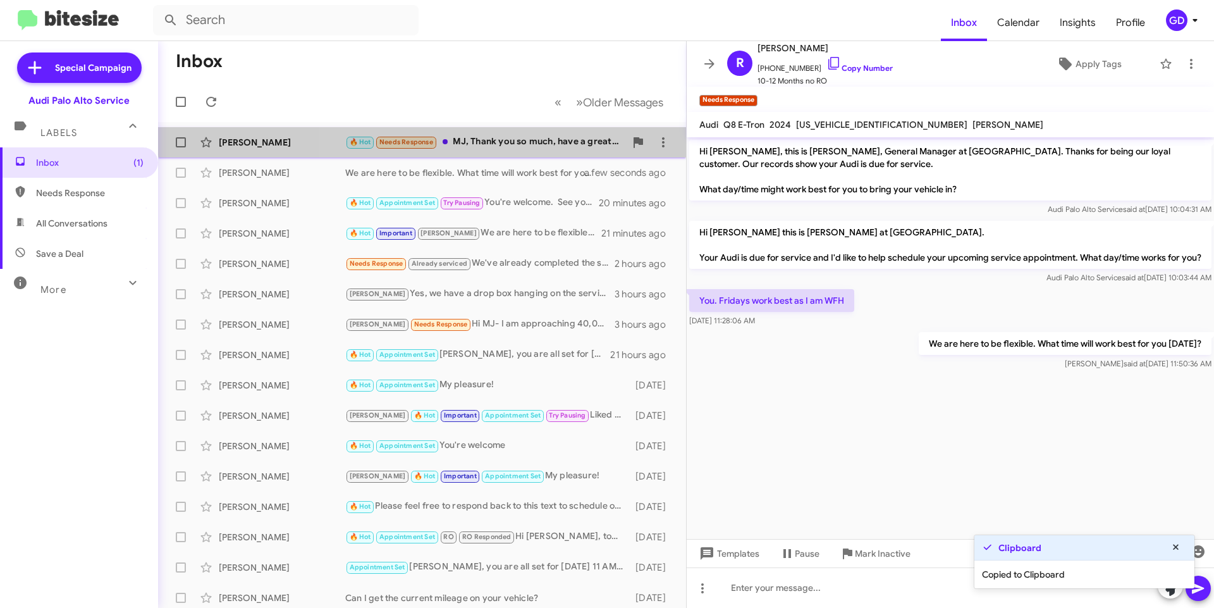
click at [483, 136] on div "🔥 Hot Needs Response MJ, Thank you so much, have a great day !" at bounding box center [485, 142] width 280 height 15
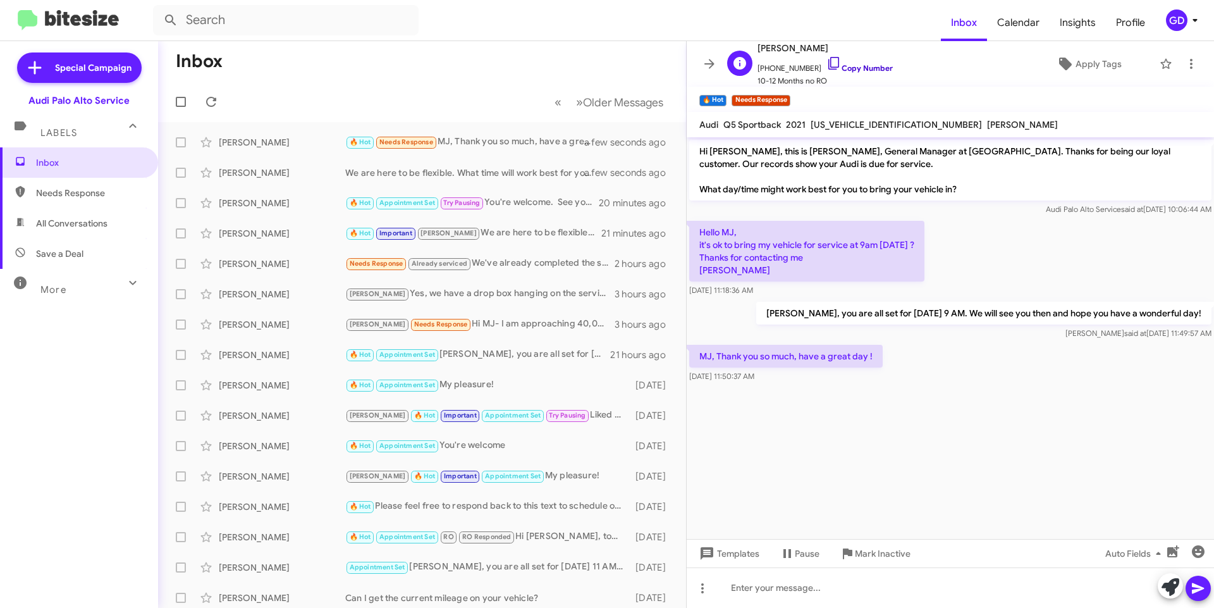
click at [853, 66] on link "Copy Number" at bounding box center [860, 67] width 66 height 9
click at [70, 192] on span "Needs Response" at bounding box center [90, 193] width 108 height 13
type input "in:needs-response"
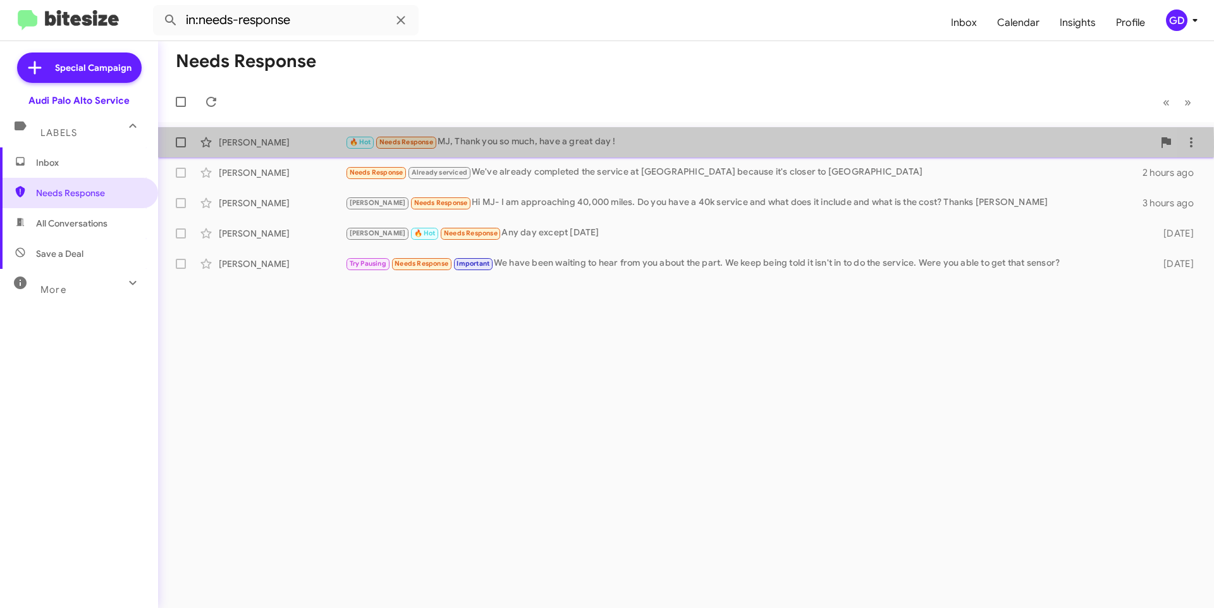
click at [553, 147] on div "🔥 Hot Needs Response MJ, Thank you so much, have a great day !" at bounding box center [749, 142] width 808 height 15
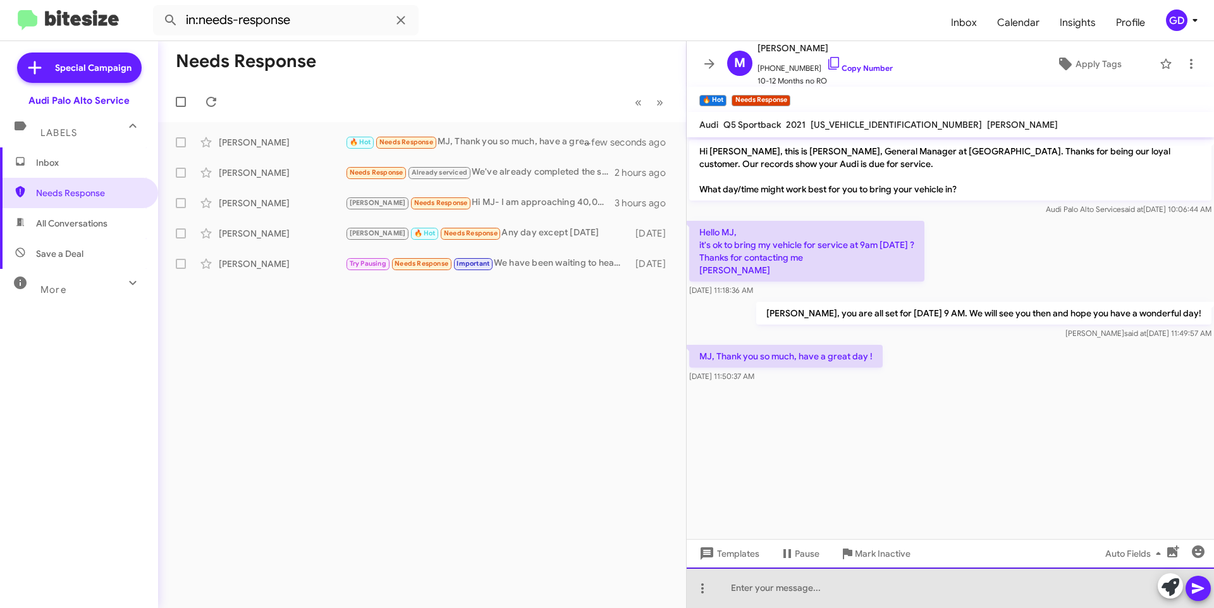
click at [746, 594] on div at bounding box center [950, 587] width 527 height 40
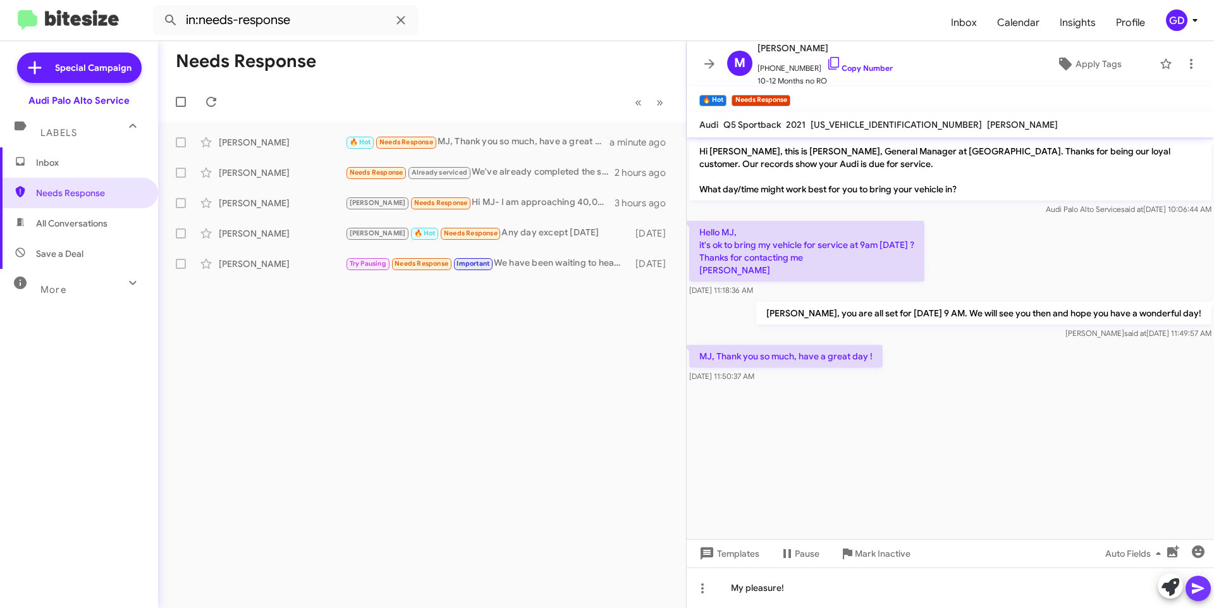
click at [1190, 589] on button at bounding box center [1198, 588] width 25 height 25
click at [268, 171] on div "[PERSON_NAME]" at bounding box center [282, 172] width 126 height 13
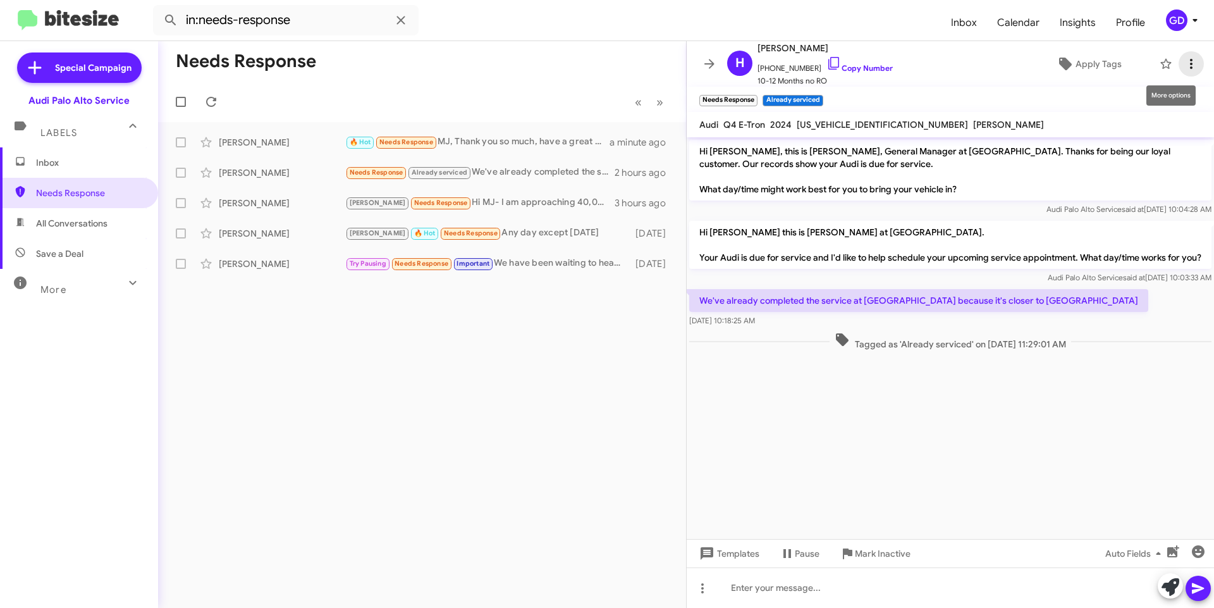
click at [1185, 65] on icon at bounding box center [1191, 63] width 15 height 15
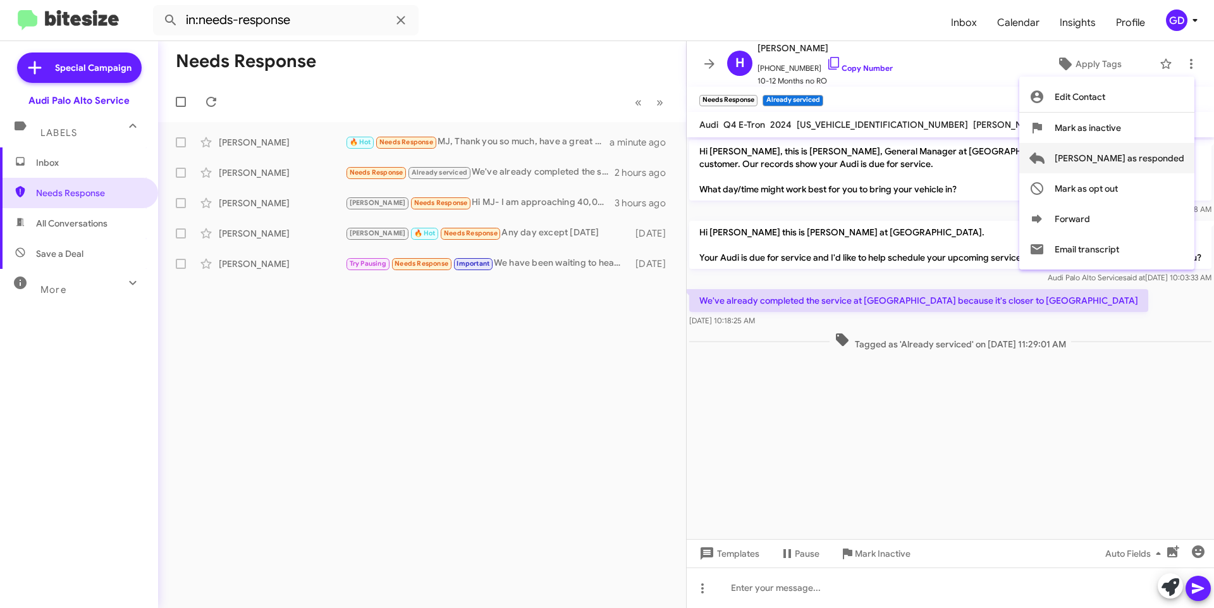
click at [1136, 159] on span "[PERSON_NAME] as responded" at bounding box center [1120, 158] width 130 height 30
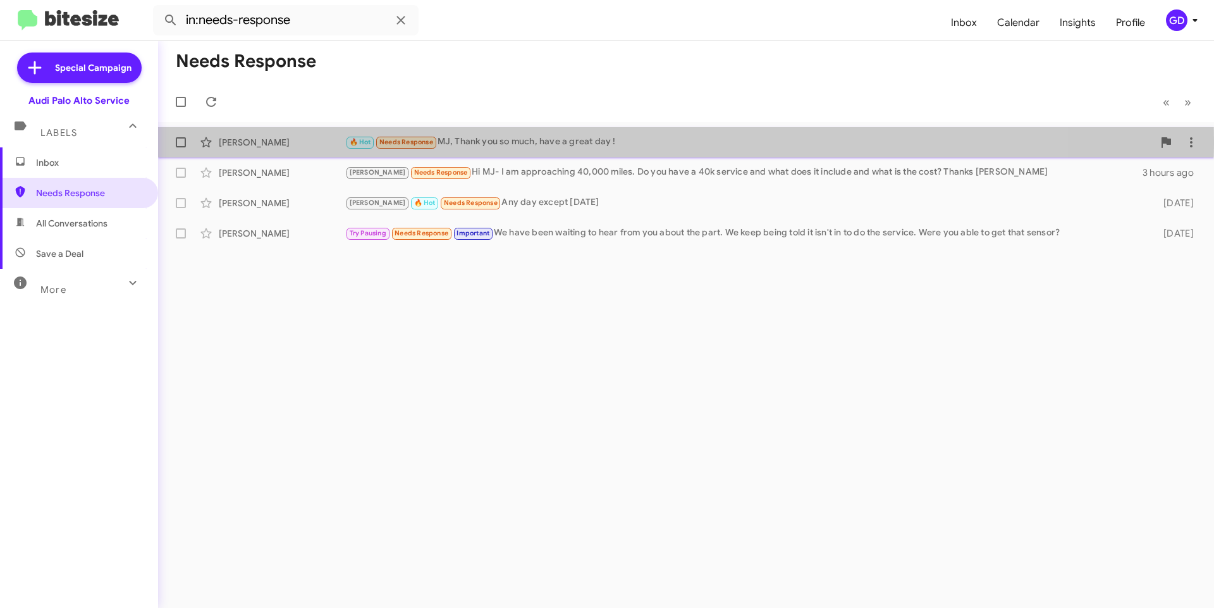
click at [257, 140] on div "[PERSON_NAME]" at bounding box center [282, 142] width 126 height 13
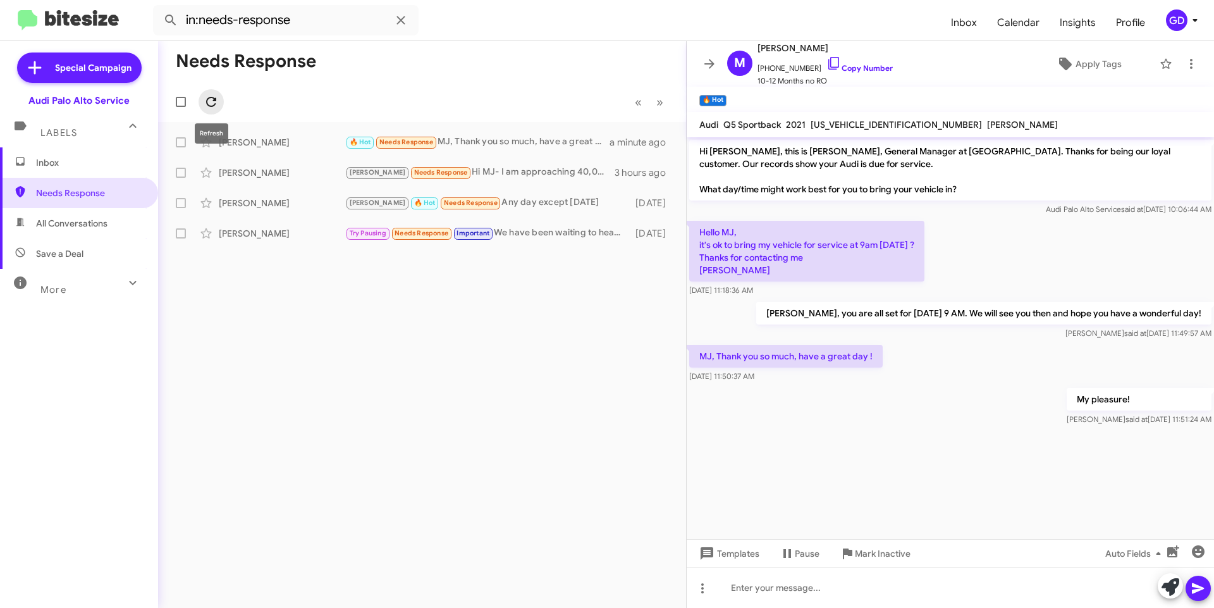
click at [213, 102] on icon at bounding box center [211, 101] width 15 height 15
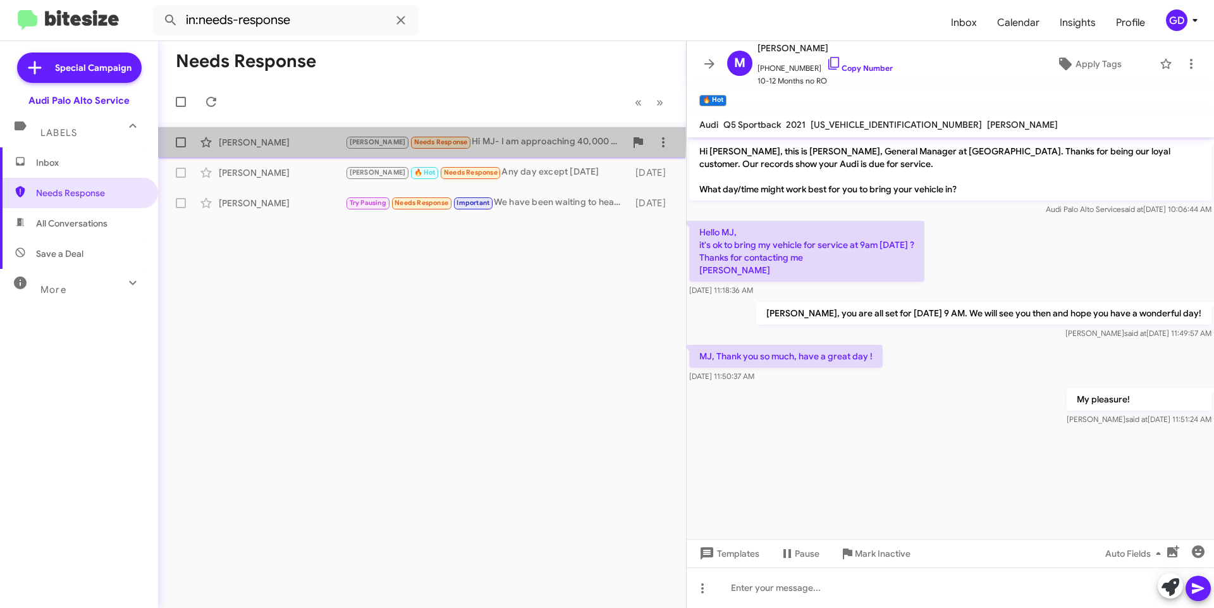
click at [257, 143] on div "[PERSON_NAME]" at bounding box center [282, 142] width 126 height 13
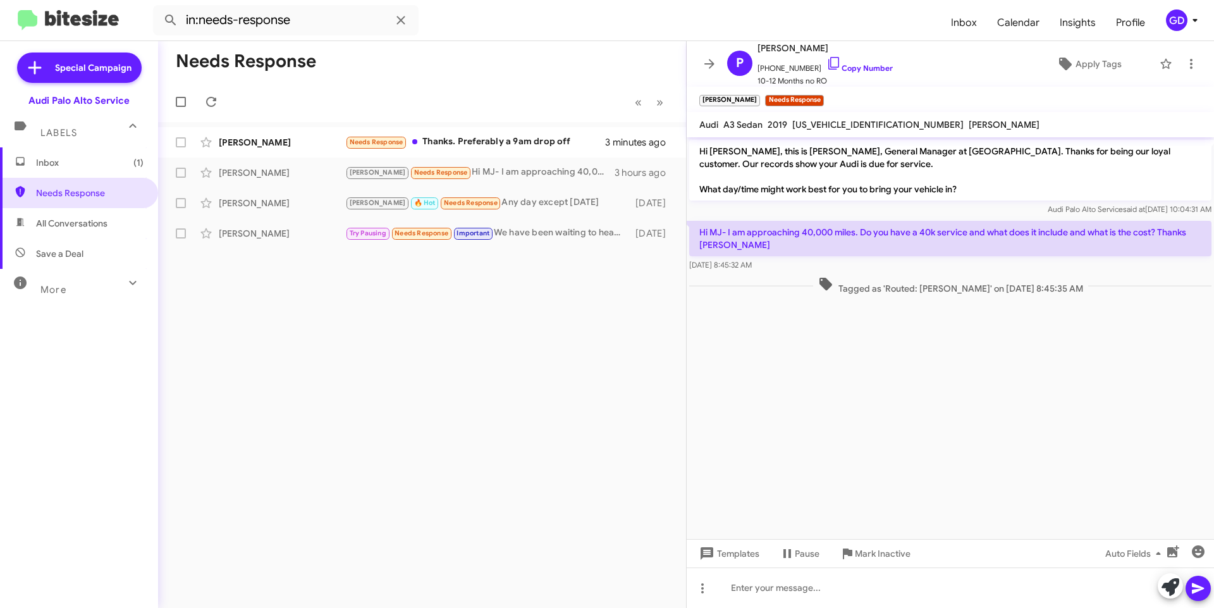
drag, startPoint x: 507, startPoint y: 303, endPoint x: 529, endPoint y: 309, distance: 23.0
click at [510, 303] on div "Needs Response « Previous » Next [PERSON_NAME] Needs Response Thanks. Preferabl…" at bounding box center [422, 324] width 528 height 567
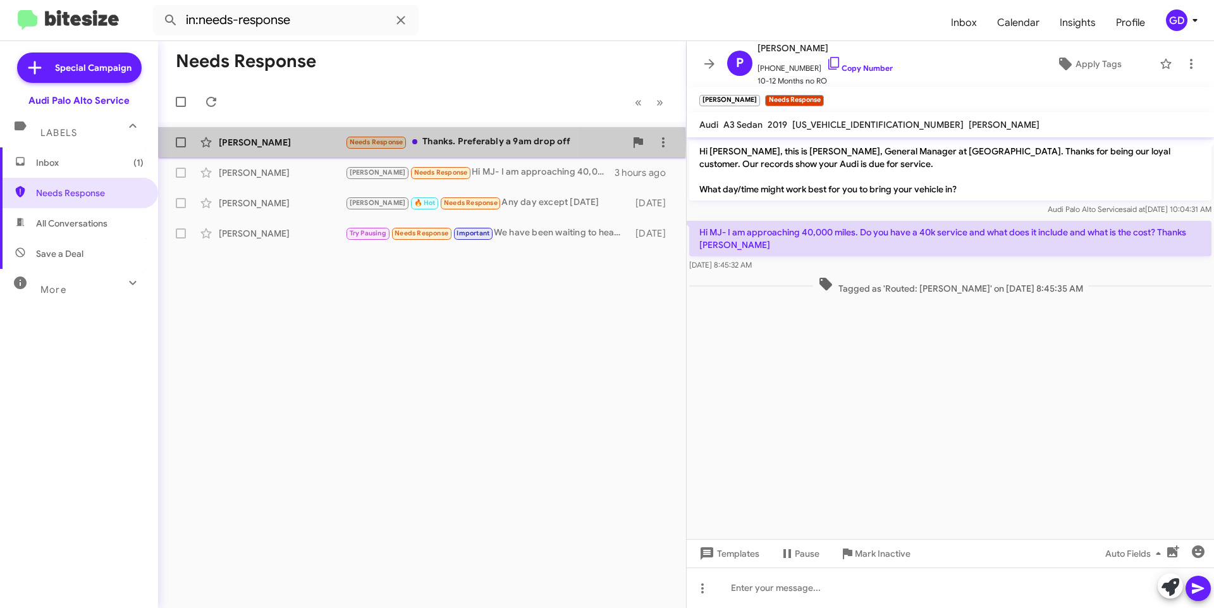
click at [231, 144] on div "[PERSON_NAME]" at bounding box center [282, 142] width 126 height 13
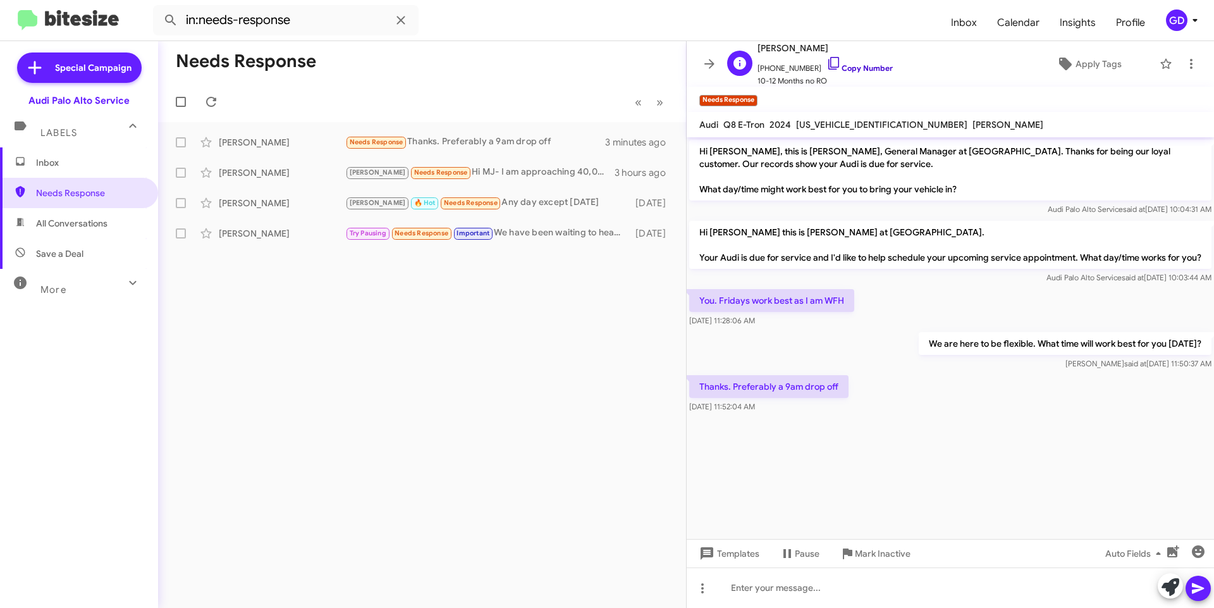
click at [851, 68] on link "Copy Number" at bounding box center [860, 67] width 66 height 9
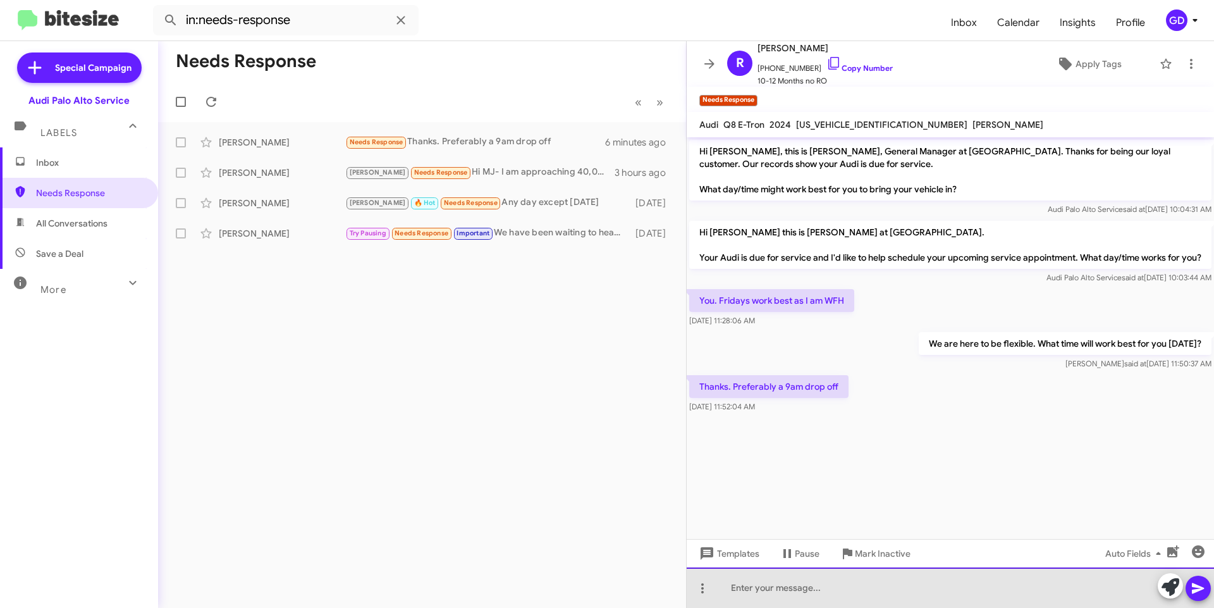
click at [749, 586] on div at bounding box center [950, 587] width 527 height 40
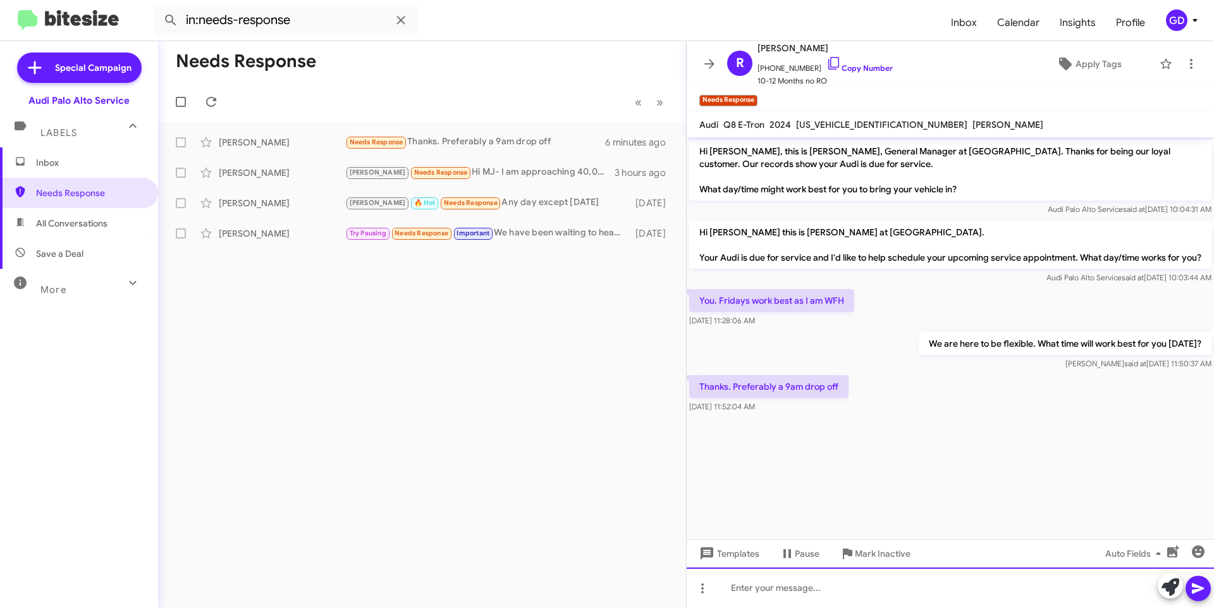
paste div
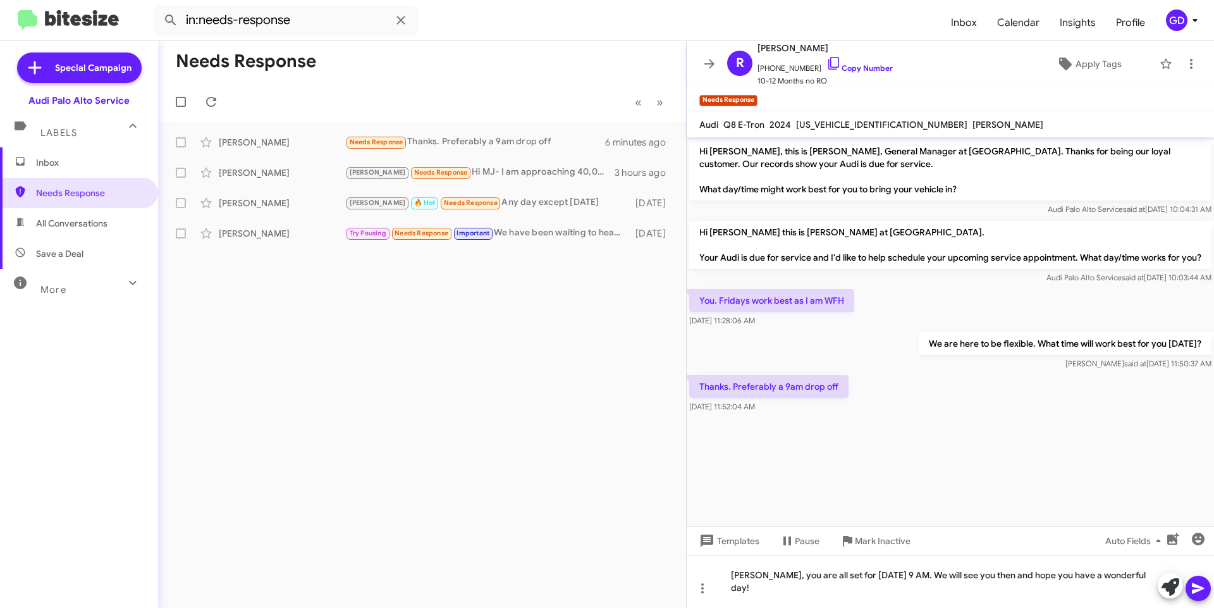
click at [1198, 582] on icon at bounding box center [1198, 588] width 15 height 15
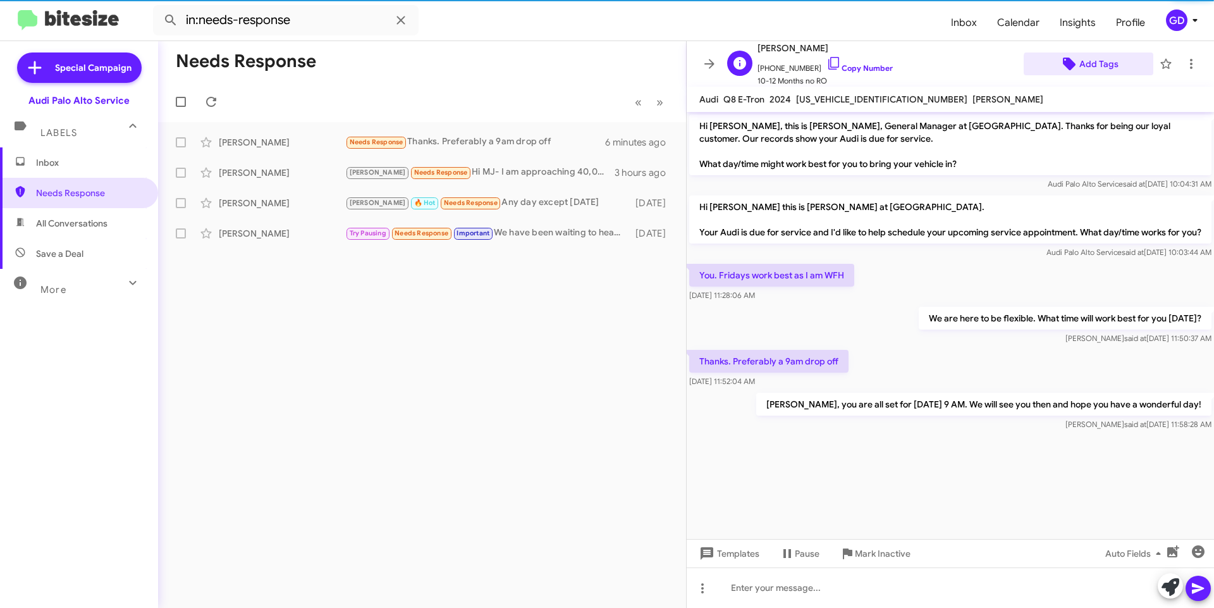
click at [1090, 65] on span "Add Tags" at bounding box center [1099, 63] width 39 height 23
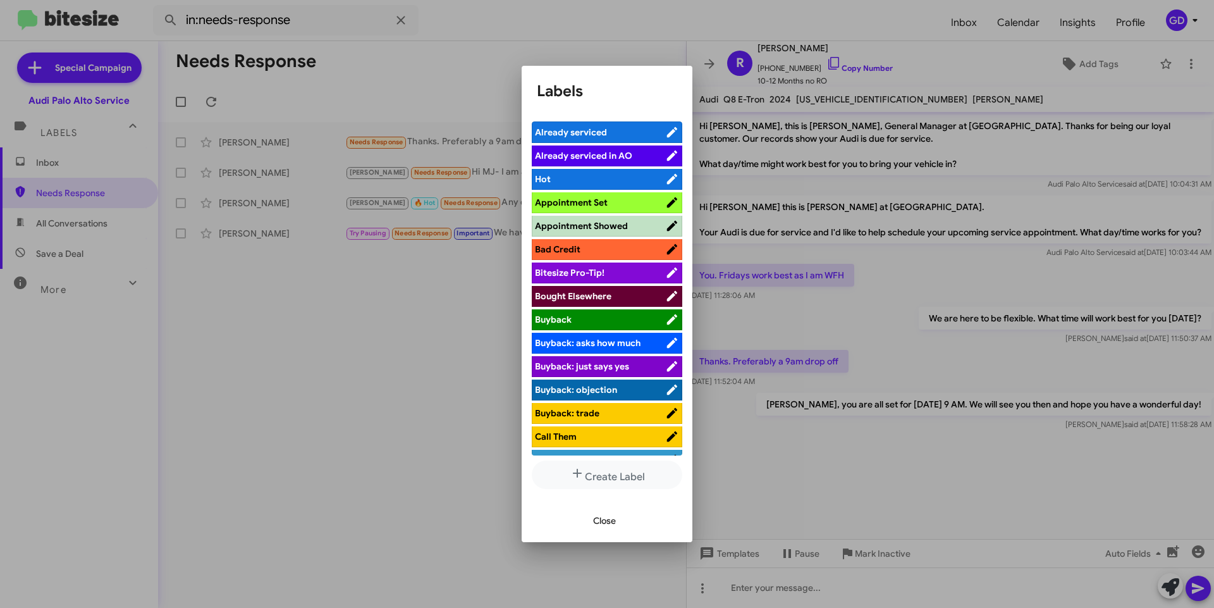
click at [598, 201] on span "Appointment Set" at bounding box center [571, 202] width 73 height 11
click at [595, 520] on span "Close" at bounding box center [604, 520] width 23 height 23
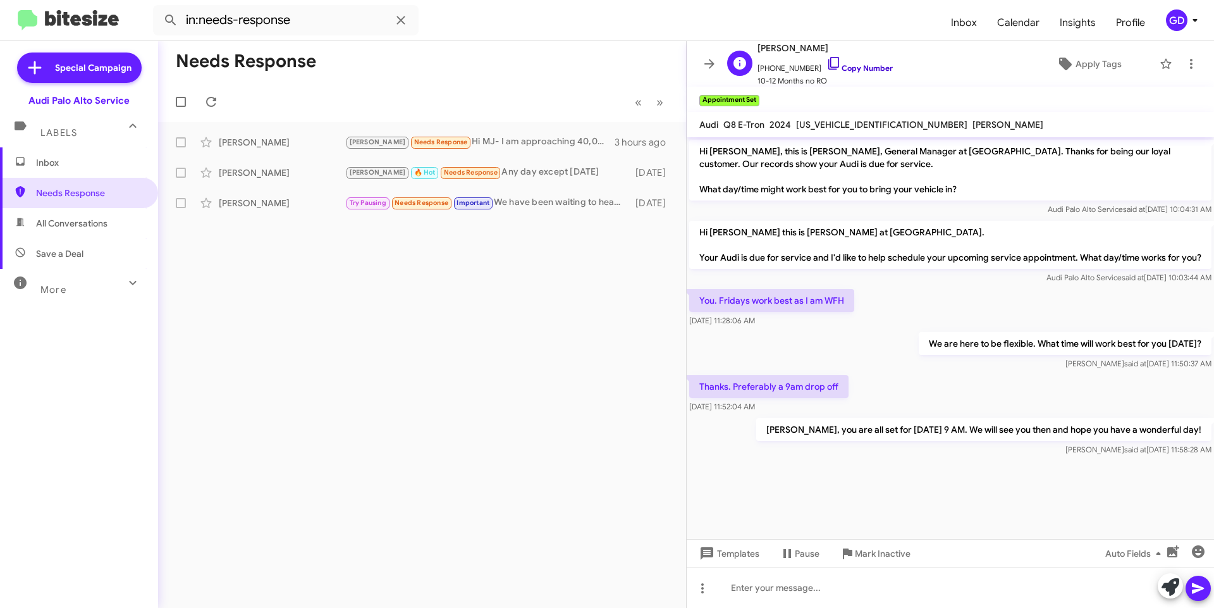
click at [856, 67] on link "Copy Number" at bounding box center [860, 67] width 66 height 9
click at [87, 227] on span "All Conversations" at bounding box center [71, 223] width 71 height 13
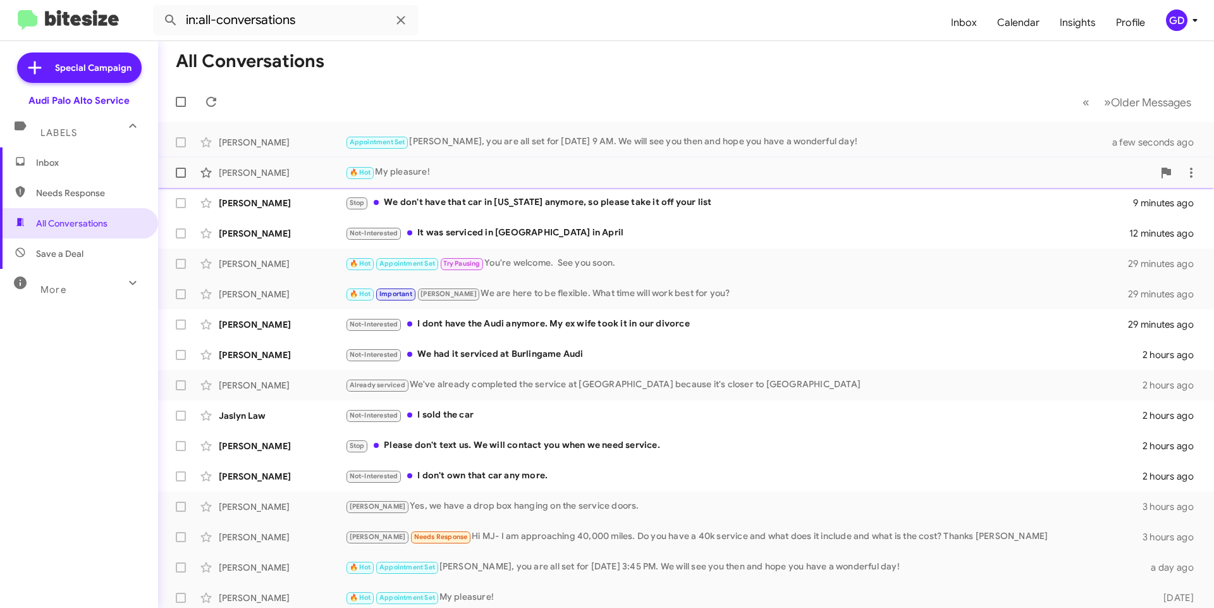
click at [252, 179] on div "[PERSON_NAME] 🔥 Hot My pleasure! 8 minutes ago" at bounding box center [686, 172] width 1036 height 25
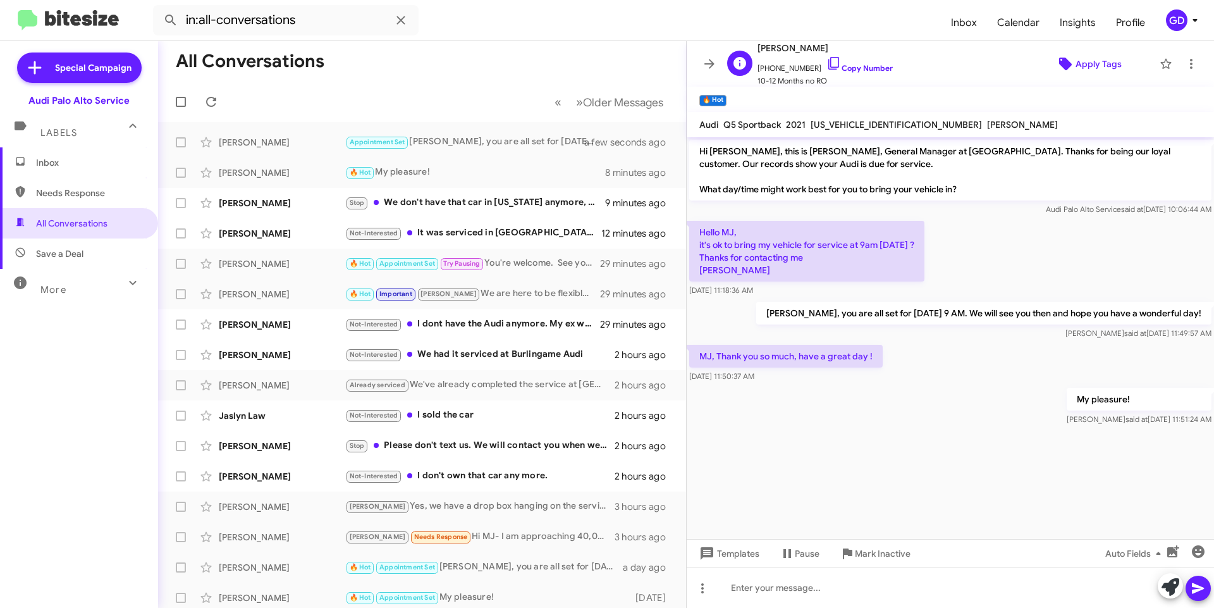
click at [1085, 66] on span "Apply Tags" at bounding box center [1099, 63] width 46 height 23
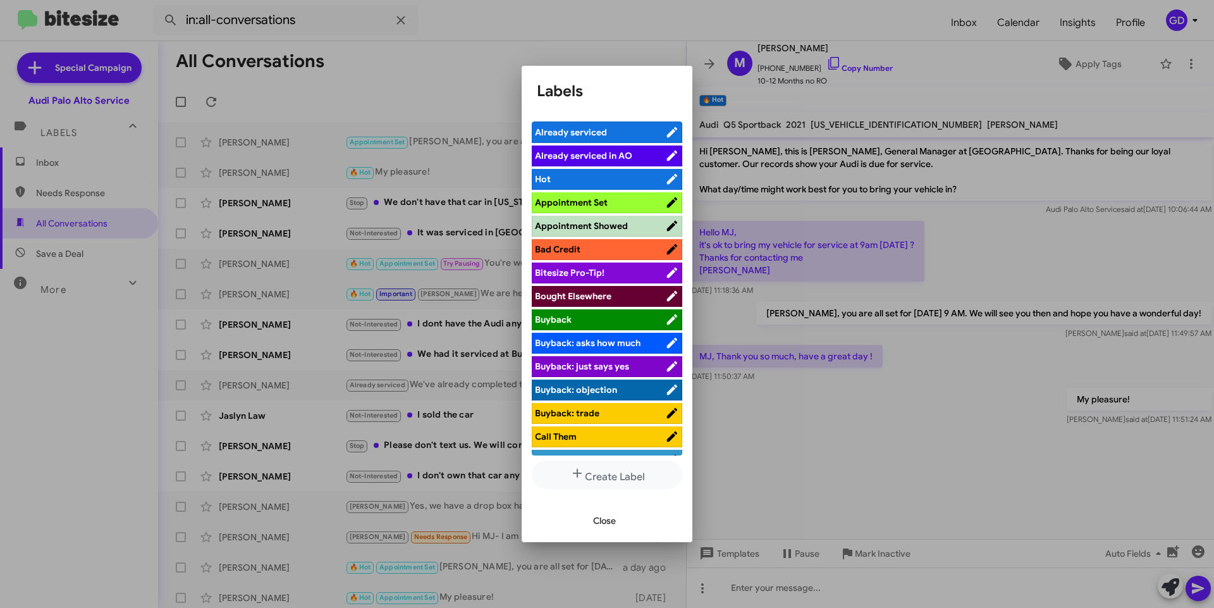
click at [584, 204] on span "Appointment Set" at bounding box center [571, 202] width 73 height 11
click at [603, 523] on span "Close" at bounding box center [604, 520] width 23 height 23
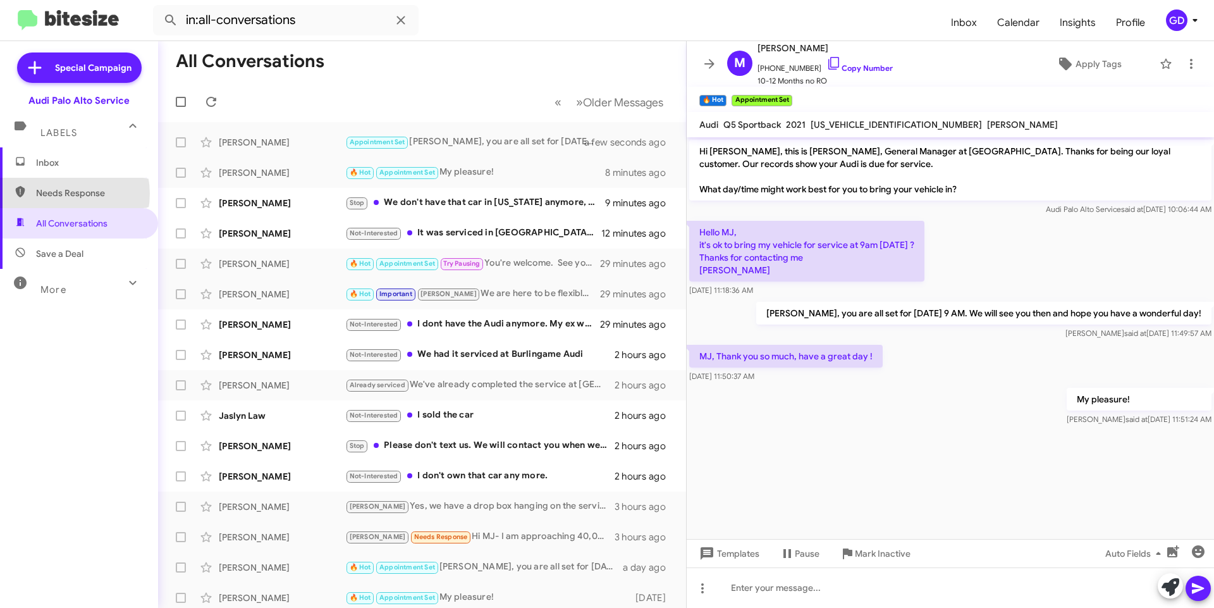
click at [62, 194] on span "Needs Response" at bounding box center [90, 193] width 108 height 13
type input "in:needs-response"
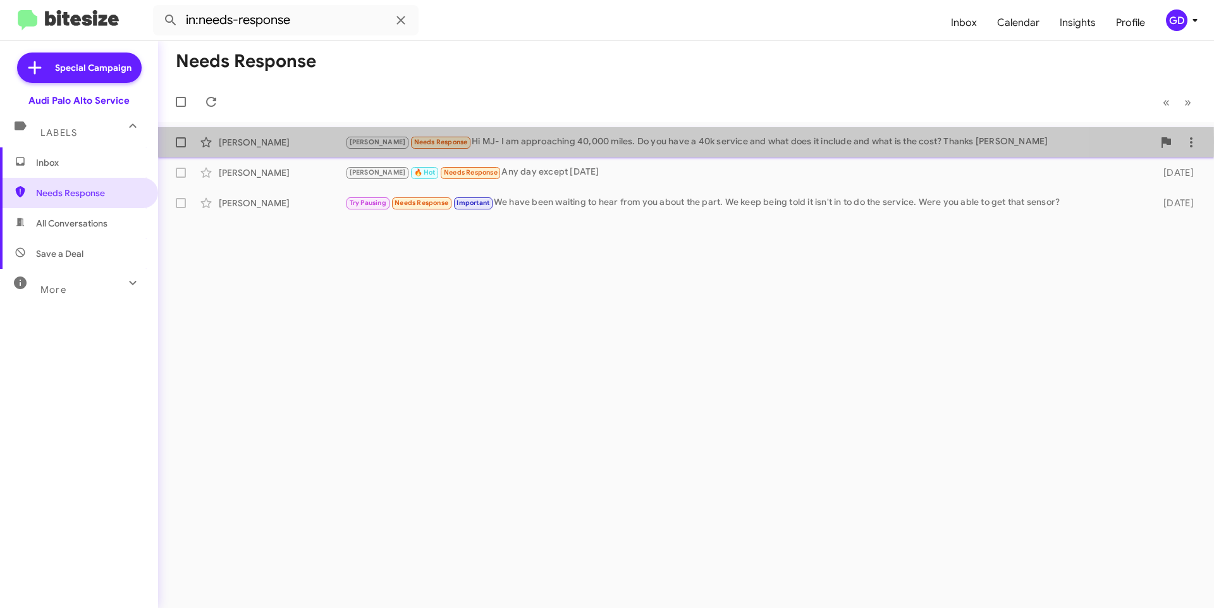
click at [269, 141] on div "[PERSON_NAME]" at bounding box center [282, 142] width 126 height 13
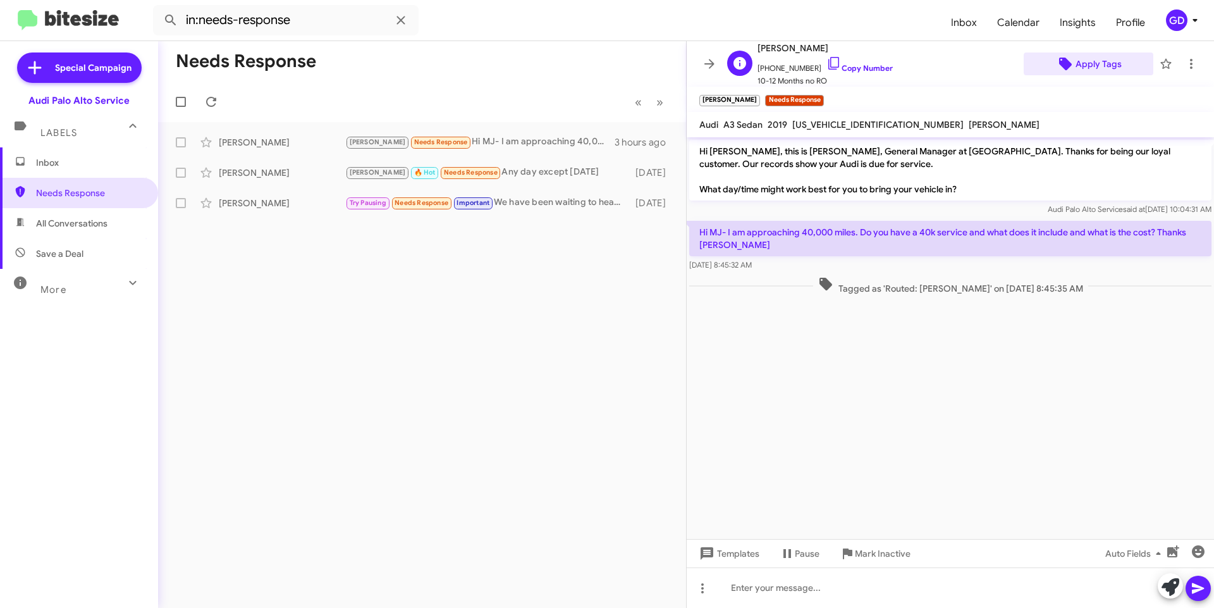
click at [1091, 64] on span "Apply Tags" at bounding box center [1099, 63] width 46 height 23
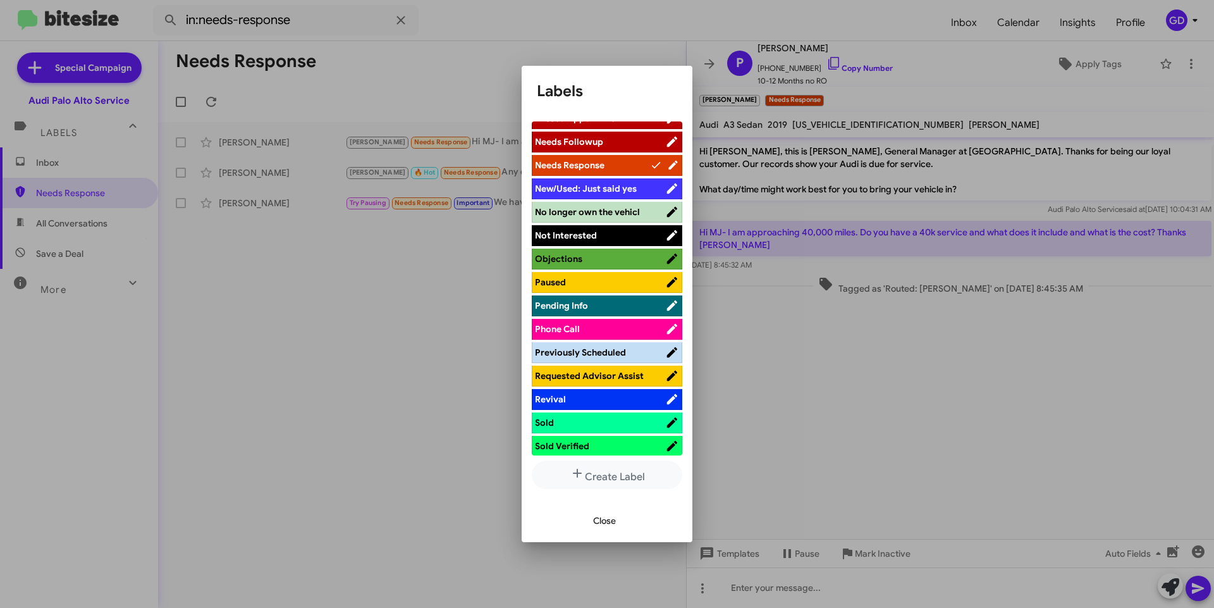
scroll to position [506, 0]
click at [593, 376] on span "Requested Advisor Assist" at bounding box center [589, 374] width 109 height 11
drag, startPoint x: 607, startPoint y: 518, endPoint x: 1033, endPoint y: 496, distance: 426.8
click at [607, 519] on span "Close" at bounding box center [604, 520] width 23 height 23
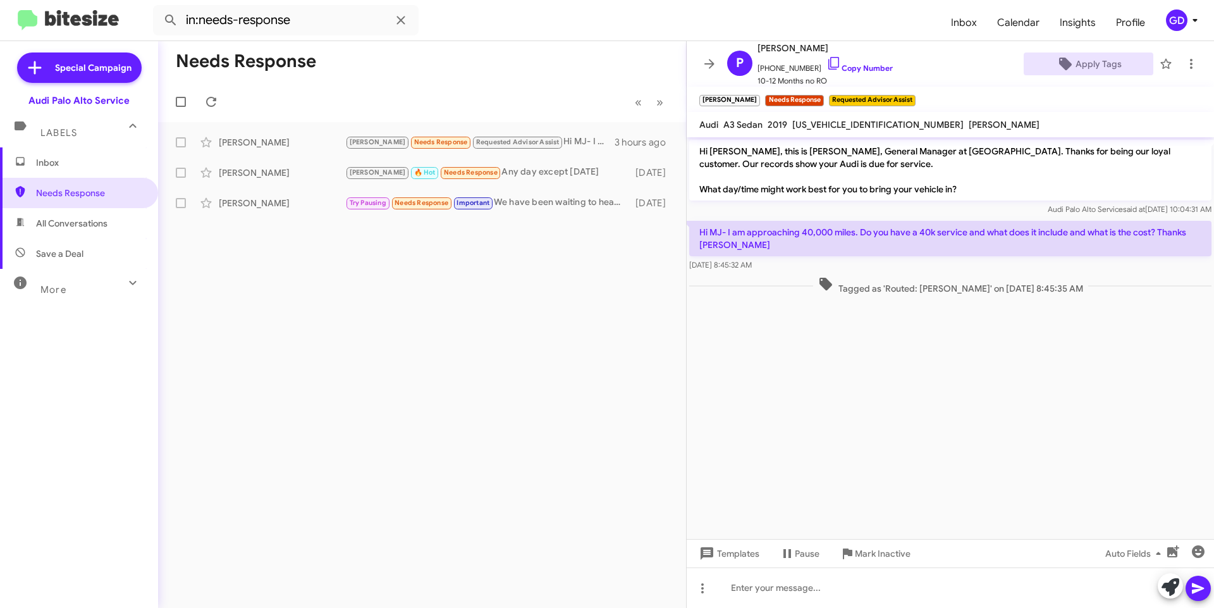
click at [46, 164] on span "Inbox" at bounding box center [90, 162] width 108 height 13
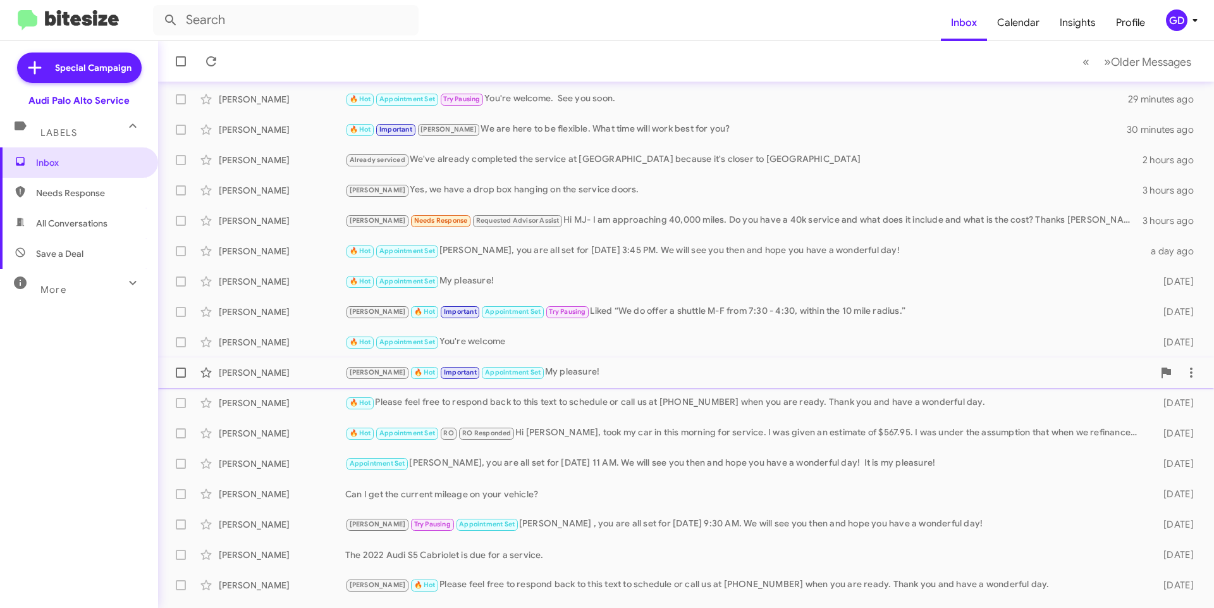
scroll to position [126, 0]
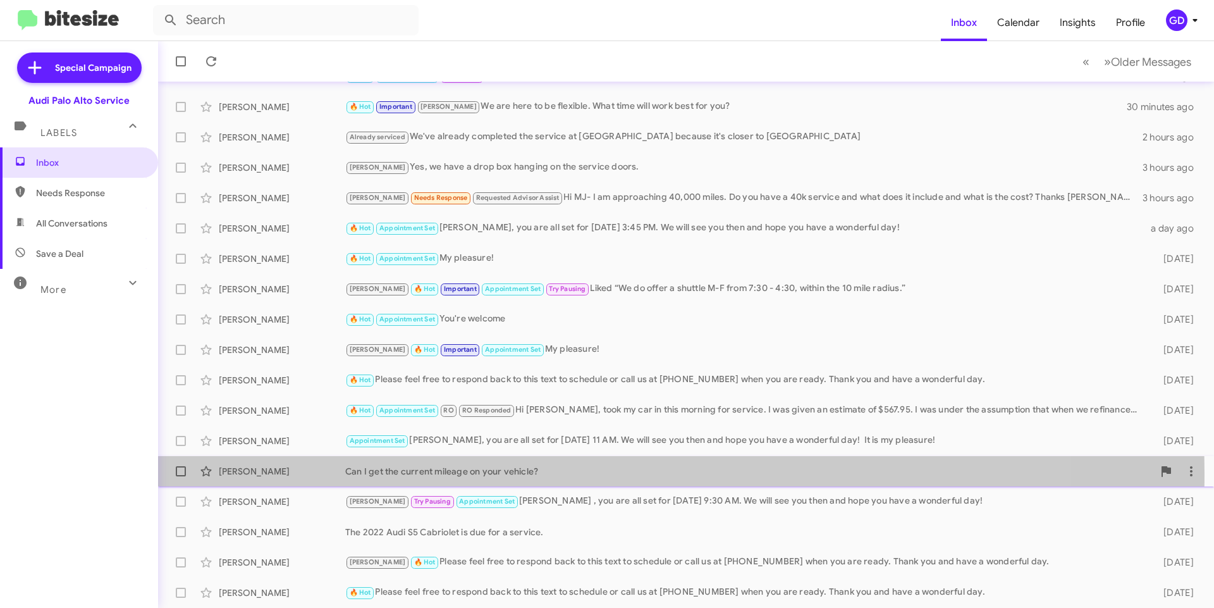
click at [415, 474] on div "Can I get the current mileage on your vehicle?" at bounding box center [749, 471] width 808 height 13
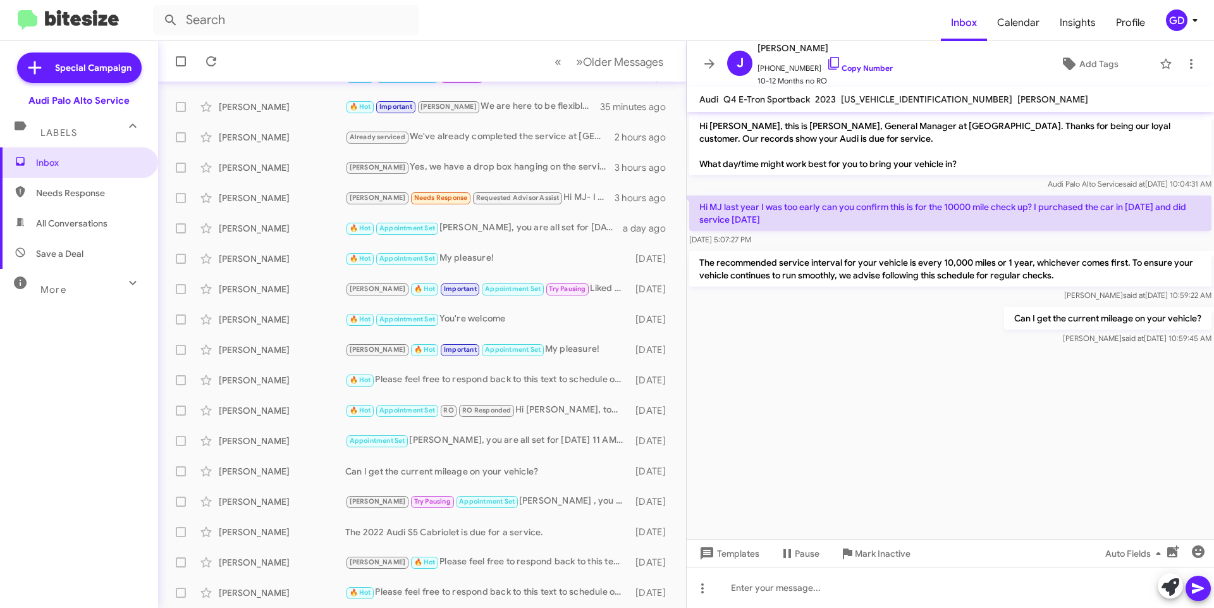
click at [77, 187] on span "Needs Response" at bounding box center [90, 193] width 108 height 13
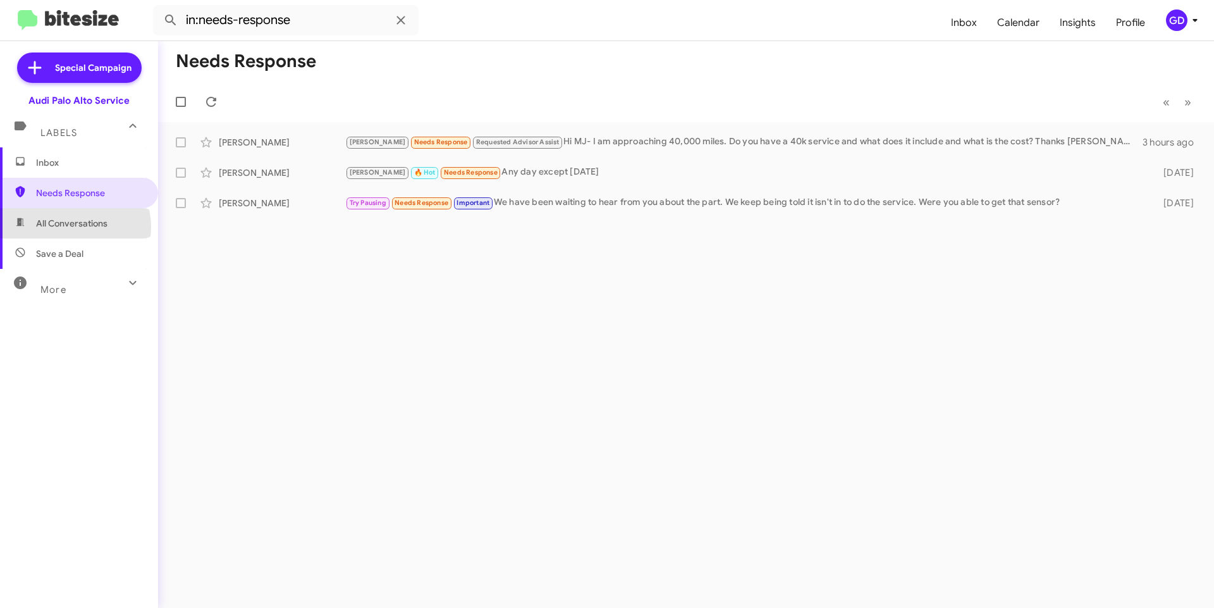
click at [74, 226] on span "All Conversations" at bounding box center [71, 223] width 71 height 13
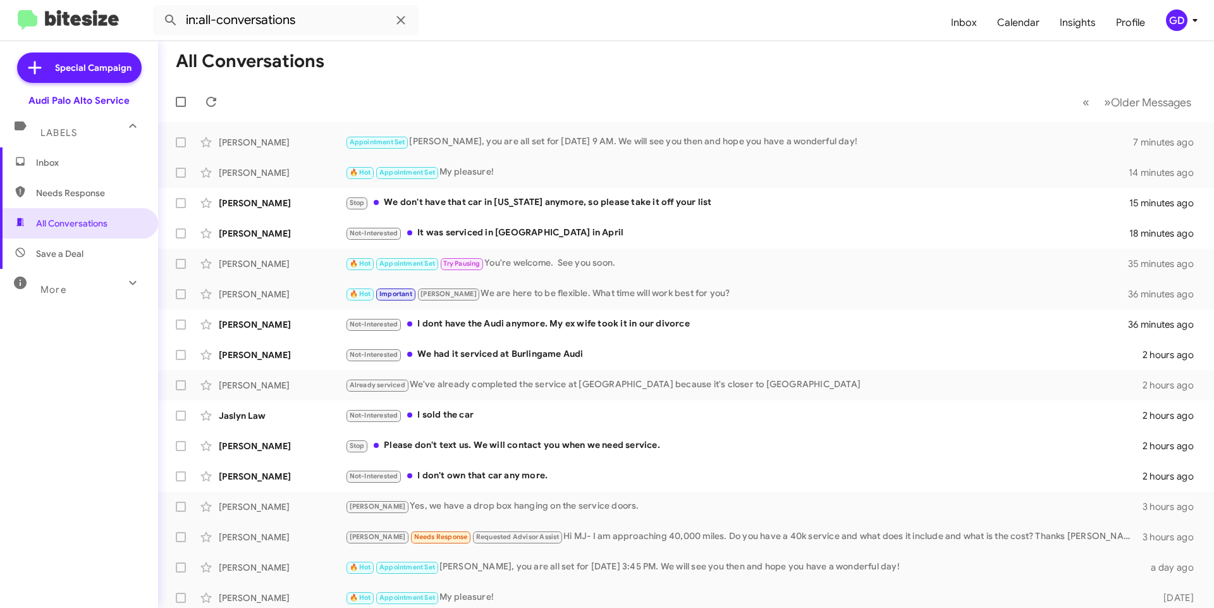
click at [51, 257] on span "Save a Deal" at bounding box center [59, 253] width 47 height 13
type input "in:not-interested"
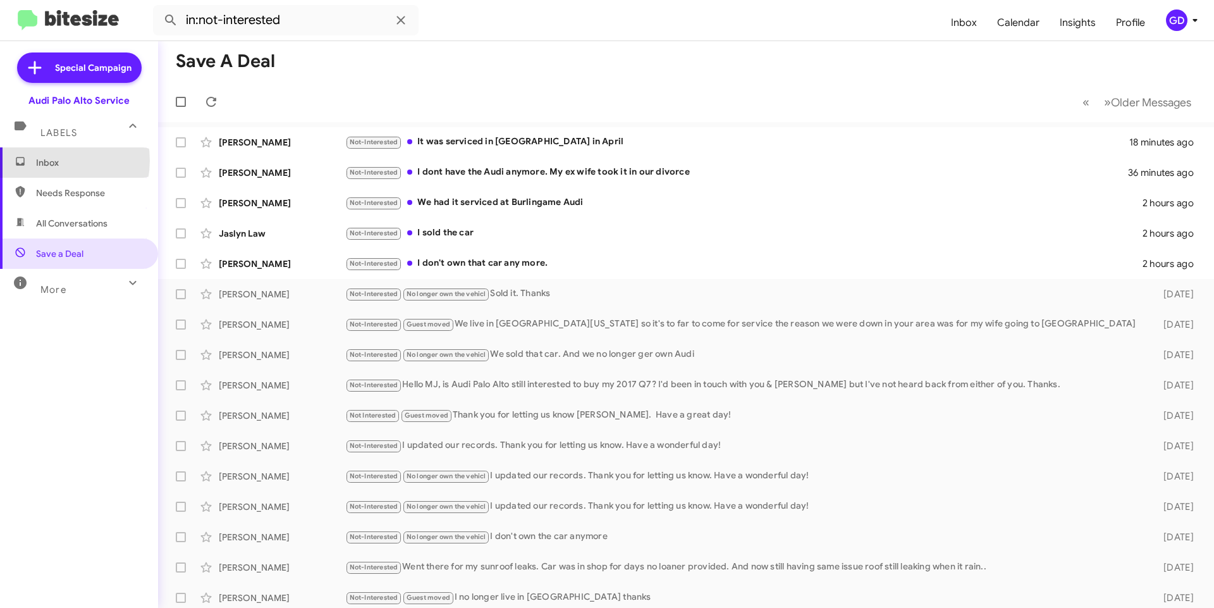
click at [51, 161] on span "Inbox" at bounding box center [90, 162] width 108 height 13
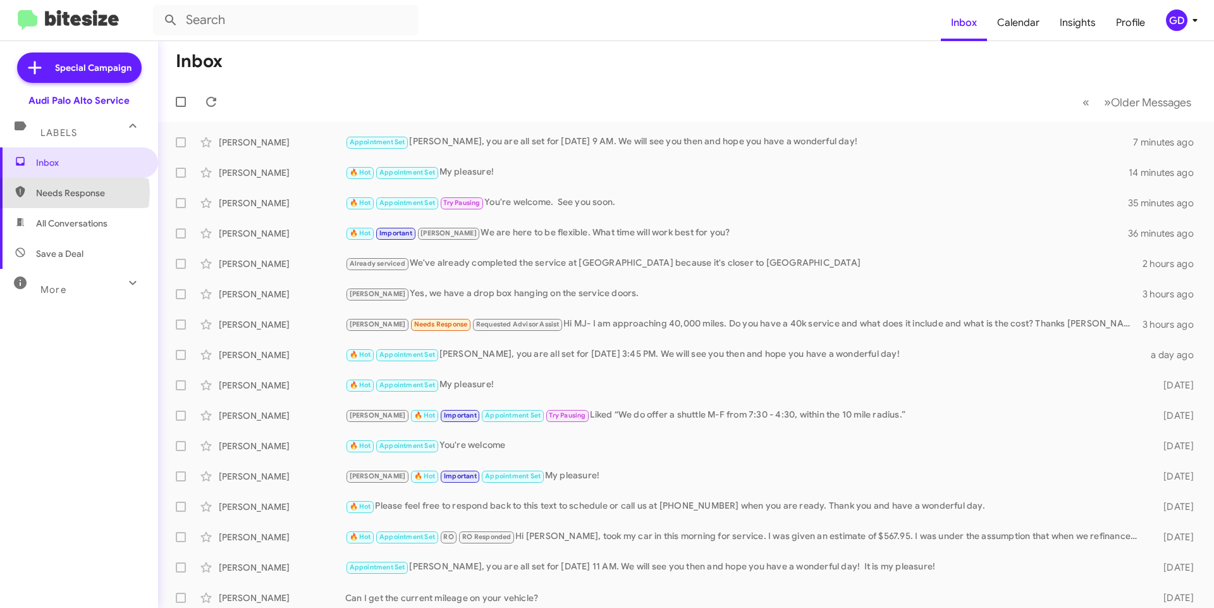
click at [65, 192] on span "Needs Response" at bounding box center [90, 193] width 108 height 13
type input "in:needs-response"
